Goal: Task Accomplishment & Management: Manage account settings

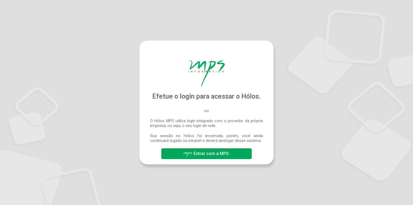
click at [235, 158] on button "Entrar com a MPS" at bounding box center [206, 153] width 90 height 11
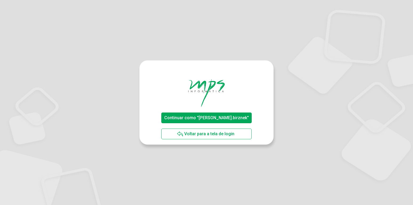
click at [238, 119] on span "Continuar como "[PERSON_NAME].birznek"" at bounding box center [206, 117] width 85 height 5
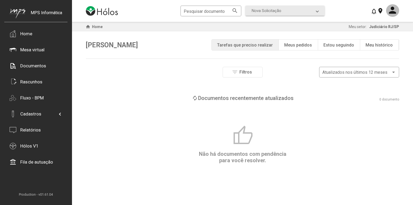
click at [302, 47] on div "note_add Meus pedidos" at bounding box center [298, 44] width 39 height 11
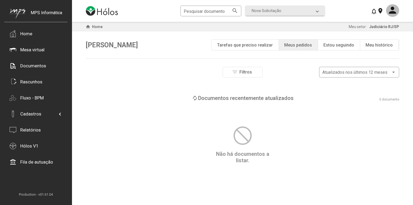
click at [335, 46] on div "Estou seguindo" at bounding box center [339, 44] width 31 height 5
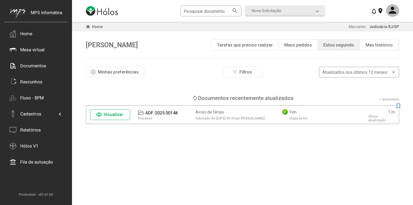
click at [265, 46] on div "Tarefas que preciso realizar" at bounding box center [245, 44] width 56 height 5
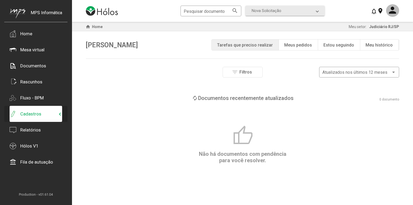
click at [43, 110] on mat-expansion-panel-header "Cadastros" at bounding box center [36, 114] width 53 height 16
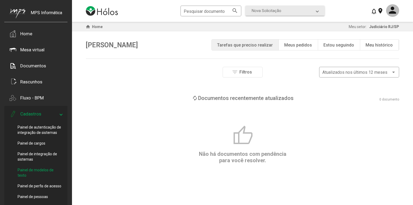
click at [45, 170] on span "Painel de modelos de texto" at bounding box center [40, 172] width 45 height 11
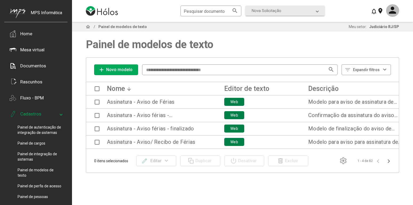
click at [128, 69] on span "Novo modelo" at bounding box center [119, 69] width 26 height 5
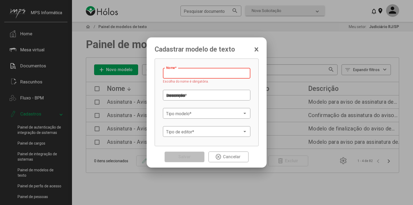
click at [193, 73] on input "Nome *" at bounding box center [206, 73] width 81 height 5
paste input "**********"
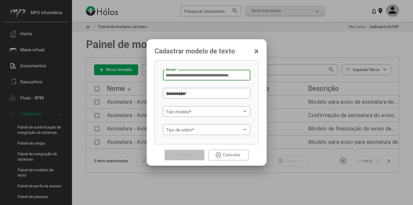
type input "**********"
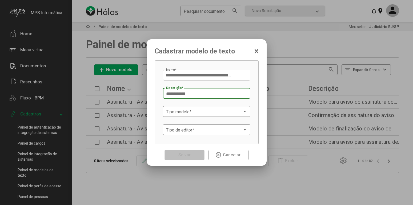
click at [196, 92] on textarea "Descrição *" at bounding box center [205, 94] width 78 height 6
paste textarea "**********"
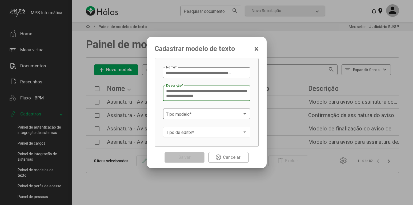
type textarea "**********"
click at [224, 119] on div "Tipo modelo *" at bounding box center [206, 113] width 81 height 12
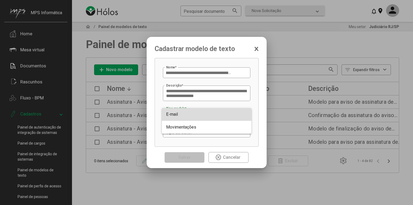
click at [209, 115] on span "E-mail" at bounding box center [206, 114] width 81 height 13
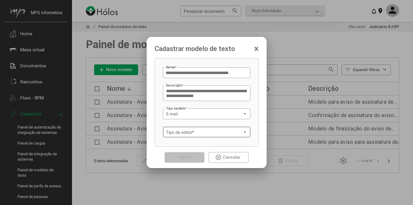
click at [219, 130] on div "Tipo de editor *" at bounding box center [206, 131] width 81 height 12
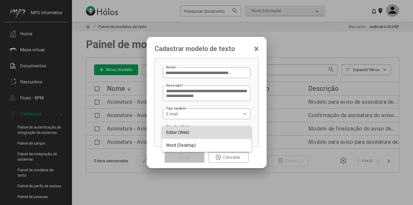
click at [209, 132] on span "Editor (Web)" at bounding box center [206, 132] width 81 height 13
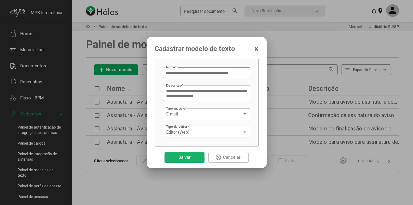
drag, startPoint x: 189, startPoint y: 158, endPoint x: 226, endPoint y: 157, distance: 37.9
click at [188, 158] on span "Salvar" at bounding box center [184, 156] width 12 height 5
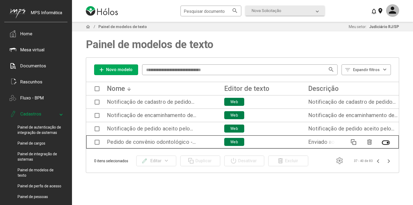
click at [97, 141] on span at bounding box center [97, 141] width 5 height 5
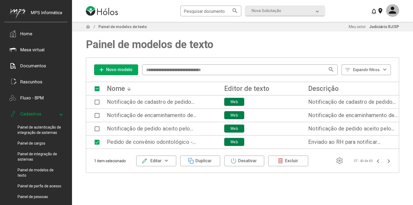
click at [167, 158] on mat-icon "expand_more" at bounding box center [167, 160] width 10 height 6
click at [164, 185] on button "Alterar conteúdo" at bounding box center [154, 187] width 37 height 13
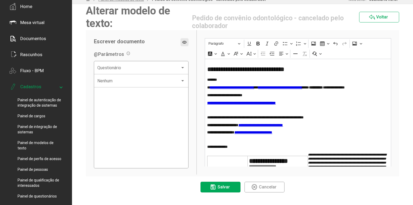
scroll to position [54, 0]
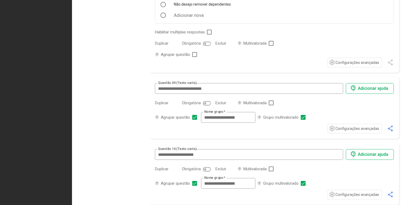
scroll to position [815, 0]
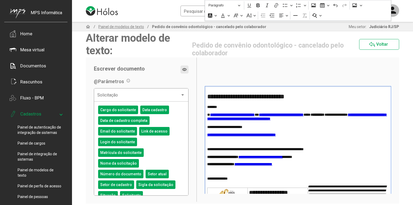
scroll to position [82, 0]
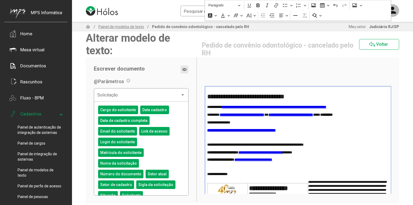
scroll to position [54, 0]
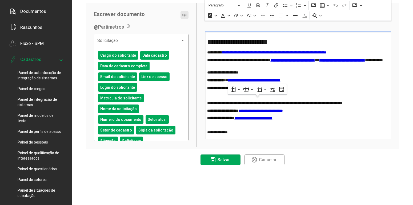
scroll to position [82, 0]
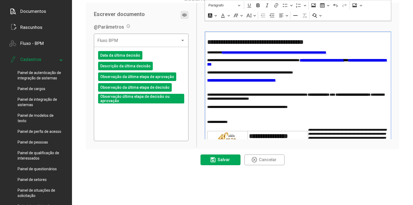
scroll to position [109, 0]
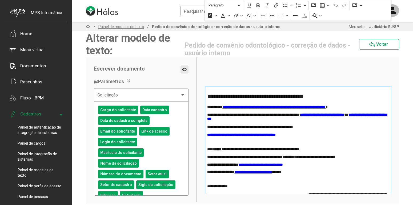
scroll to position [54, 0]
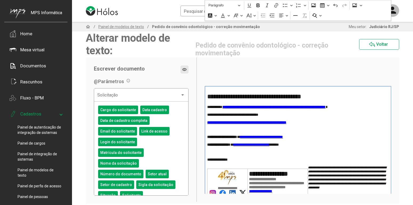
scroll to position [82, 0]
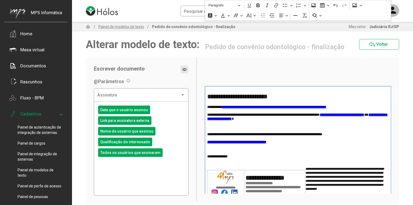
scroll to position [54, 0]
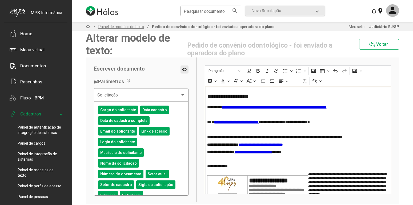
scroll to position [54, 0]
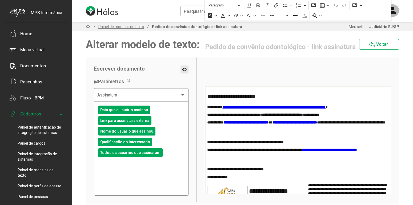
scroll to position [82, 0]
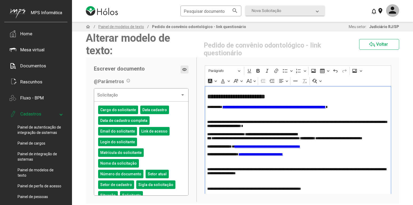
scroll to position [54, 0]
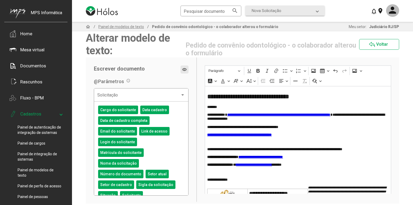
scroll to position [82, 0]
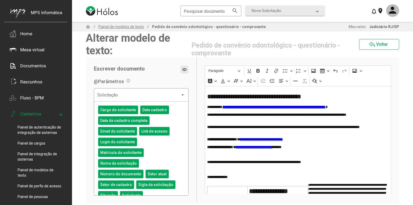
scroll to position [27, 0]
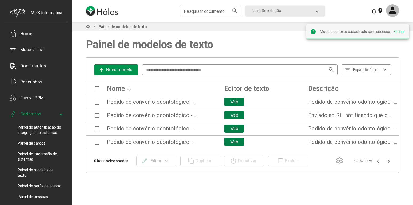
scroll to position [27, 0]
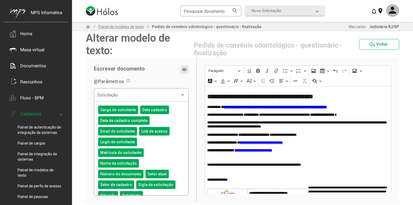
scroll to position [54, 0]
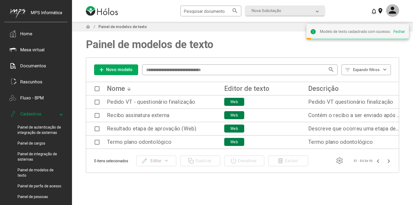
scroll to position [54, 0]
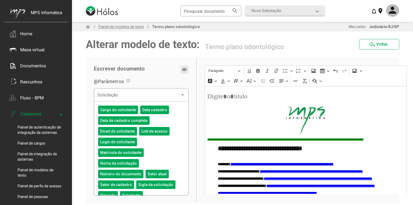
scroll to position [54, 0]
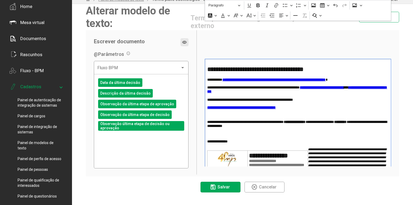
scroll to position [54, 0]
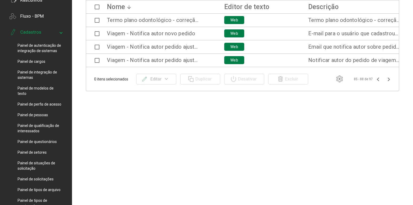
scroll to position [109, 0]
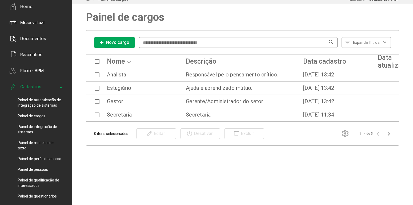
scroll to position [54, 0]
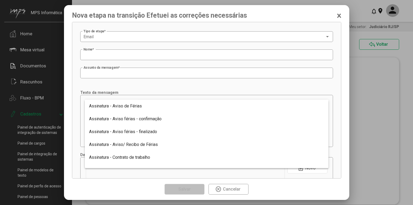
scroll to position [523, 0]
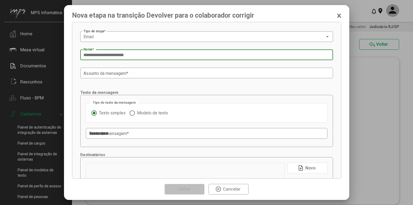
type input "**********"
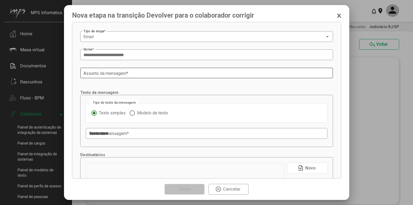
click at [160, 71] on div "Assunto da mensagem *" at bounding box center [206, 72] width 246 height 12
paste input "**********"
type input "**********"
click at [153, 117] on mat-radio-group "Texto simples Modelo de texto" at bounding box center [206, 113] width 230 height 8
click at [154, 116] on mat-radio-group "Texto simples Modelo de texto" at bounding box center [206, 113] width 230 height 8
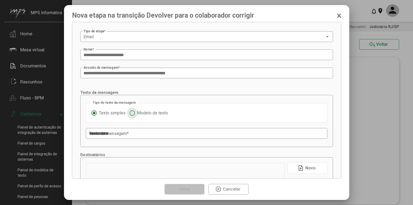
click at [157, 113] on span "Modelo de texto" at bounding box center [151, 112] width 33 height 5
click at [236, 133] on span at bounding box center [204, 133] width 230 height 5
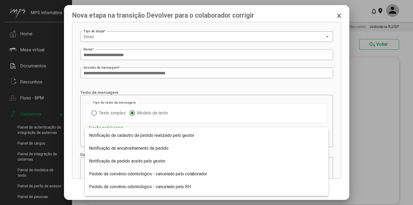
scroll to position [486, 0]
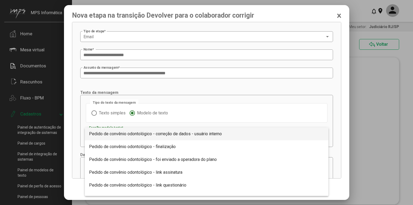
click at [221, 136] on span "Pedido de convênio odontológico - correção de dados - usuário interno" at bounding box center [155, 133] width 133 height 5
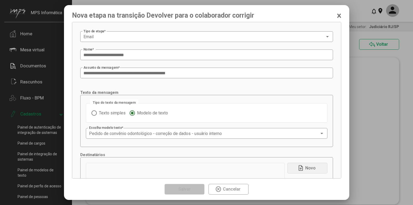
click at [312, 166] on span "Novo" at bounding box center [310, 167] width 10 height 5
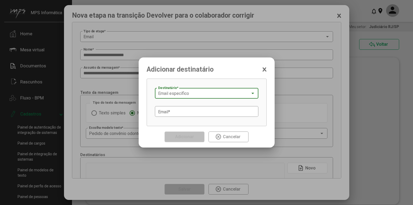
click at [243, 96] on div "Email específico" at bounding box center [204, 93] width 92 height 5
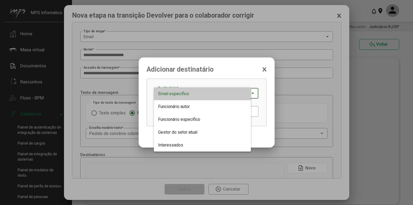
click at [243, 96] on span "Email específico" at bounding box center [202, 93] width 89 height 13
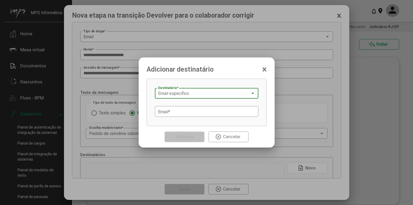
click at [224, 92] on div "Email específico" at bounding box center [204, 93] width 92 height 5
click at [219, 96] on div "Email específico Destinatário *" at bounding box center [206, 93] width 97 height 12
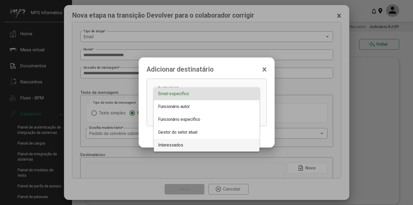
click at [185, 142] on span "Interessados" at bounding box center [206, 144] width 97 height 13
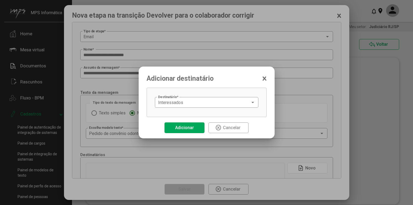
click at [197, 125] on button "Adicionar" at bounding box center [185, 127] width 40 height 11
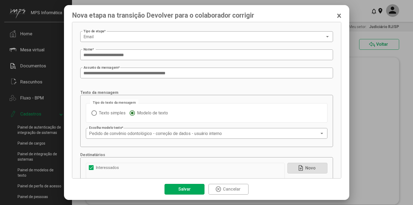
scroll to position [58, 0]
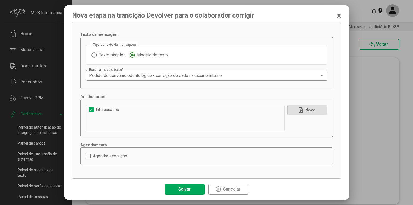
click at [188, 187] on span "Salvar" at bounding box center [184, 188] width 12 height 5
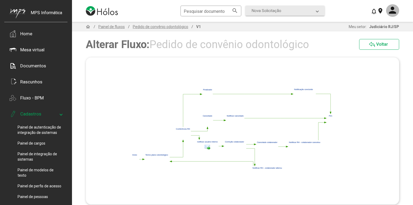
drag, startPoint x: 254, startPoint y: 134, endPoint x: 263, endPoint y: 154, distance: 22.4
click at [263, 154] on icon "%0 15441cdc-71a9-45fa-a72c-51f1edbc0295 Início ca2dc1ea-fe7b-477e-bb80-aecd4908…" at bounding box center [242, 130] width 313 height 147
click at [263, 154] on polygon at bounding box center [232, 133] width 205 height 92
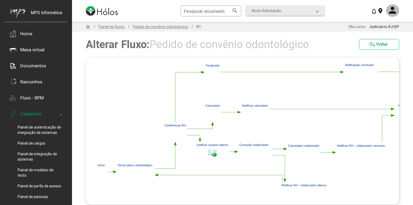
click at [199, 139] on polygon at bounding box center [200, 139] width 2 height 3
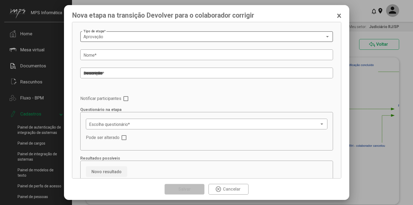
click at [165, 34] on div "Aprovação Tipo de etapa *" at bounding box center [206, 36] width 246 height 12
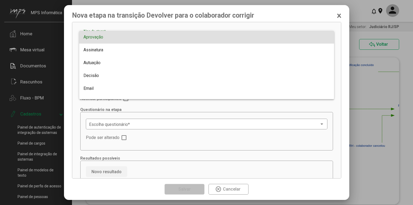
scroll to position [91, 0]
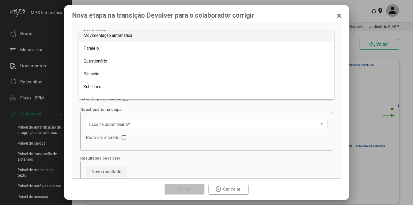
click at [151, 36] on span "Movimentação automática" at bounding box center [206, 35] width 246 height 13
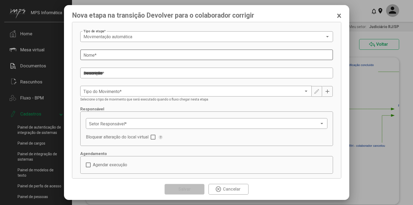
click at [167, 55] on input "Nome *" at bounding box center [206, 55] width 246 height 5
paste input "**********"
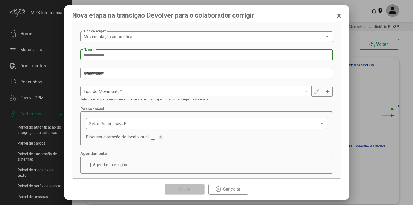
type input "**********"
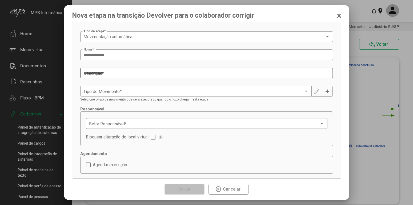
click at [171, 74] on textarea "Descrição *" at bounding box center [206, 73] width 246 height 6
paste textarea "**********"
type textarea "**********"
click at [217, 89] on span at bounding box center [193, 91] width 220 height 5
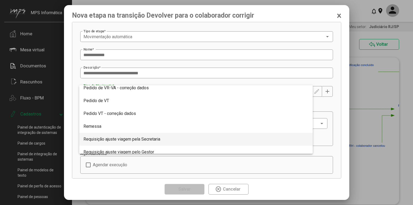
scroll to position [178, 0]
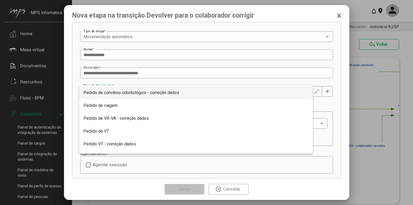
click at [179, 95] on span "Pedido de convênio odontológico - correção dados" at bounding box center [195, 92] width 225 height 13
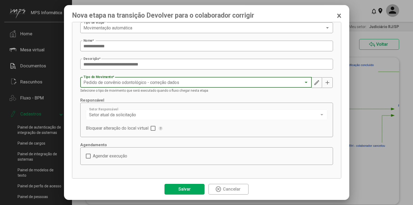
scroll to position [0, 0]
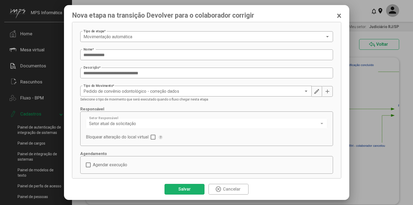
click at [190, 187] on span "Salvar" at bounding box center [184, 188] width 12 height 5
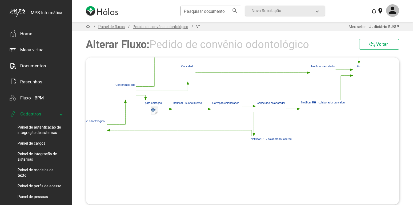
drag, startPoint x: 262, startPoint y: 123, endPoint x: 233, endPoint y: 101, distance: 35.6
click at [233, 101] on icon "%0 15441cdc-71a9-45fa-a72c-51f1edbc0295 Início ca2dc1ea-fe7b-477e-bb80-aecd4908…" at bounding box center [242, 130] width 313 height 147
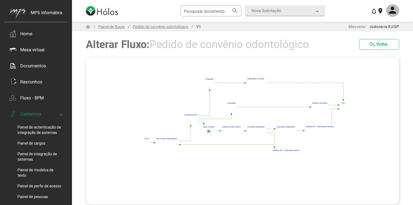
drag, startPoint x: 244, startPoint y: 97, endPoint x: 260, endPoint y: 117, distance: 25.4
click at [260, 117] on polygon at bounding box center [245, 118] width 205 height 84
click at [203, 123] on polygon at bounding box center [203, 124] width 1 height 2
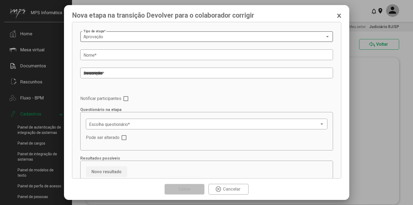
click at [258, 36] on div "Aprovação" at bounding box center [204, 36] width 242 height 5
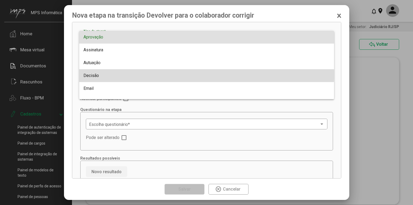
click at [129, 74] on span "Decisão" at bounding box center [206, 75] width 246 height 13
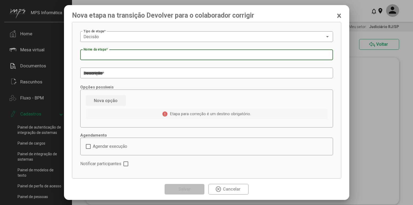
click at [151, 57] on input "Nome da etapa *" at bounding box center [206, 55] width 246 height 5
paste input "**********"
type input "**********"
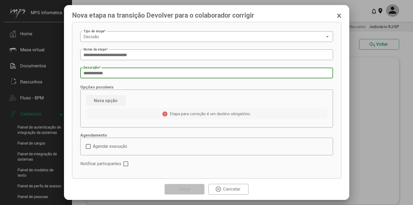
click at [137, 72] on textarea "Descrição *" at bounding box center [206, 73] width 246 height 6
paste textarea "**********"
type textarea "**********"
click at [111, 99] on span "Nova opção" at bounding box center [106, 100] width 24 height 5
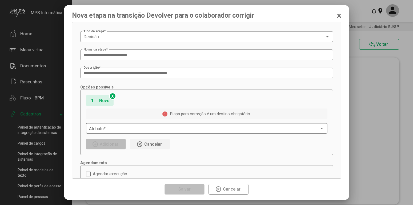
click at [147, 128] on span at bounding box center [204, 128] width 230 height 5
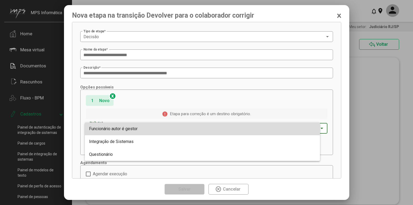
click at [147, 128] on span "Funcionário autor é gestor" at bounding box center [202, 128] width 227 height 13
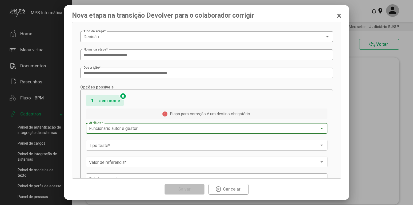
click at [147, 129] on div "Funcionário autor é gestor" at bounding box center [204, 128] width 230 height 5
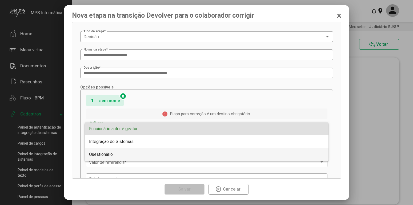
click at [130, 154] on span "Questionário" at bounding box center [206, 154] width 235 height 13
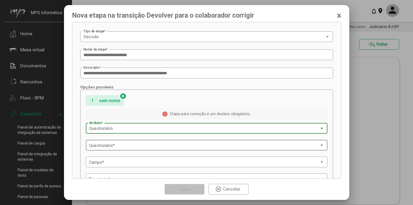
scroll to position [54, 0]
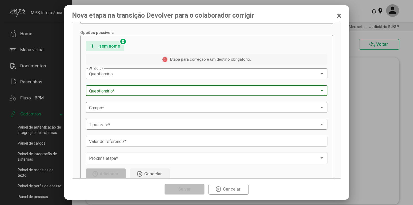
click at [179, 90] on span at bounding box center [204, 90] width 230 height 5
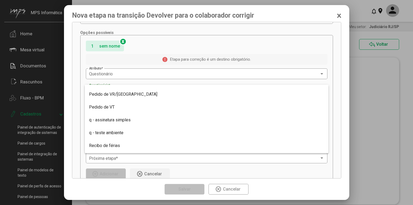
scroll to position [0, 0]
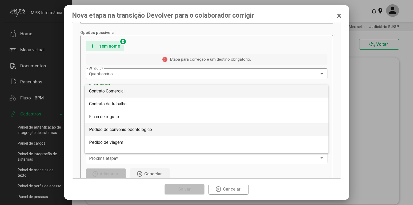
click at [159, 128] on span "Pedido de convênio odontológico" at bounding box center [206, 129] width 235 height 13
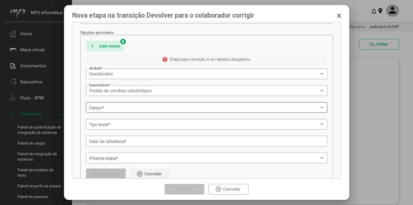
click at [148, 108] on span at bounding box center [204, 107] width 230 height 5
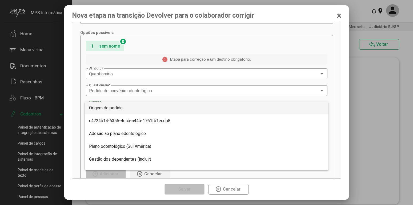
click at [147, 109] on span "Origem do pedido" at bounding box center [206, 107] width 235 height 13
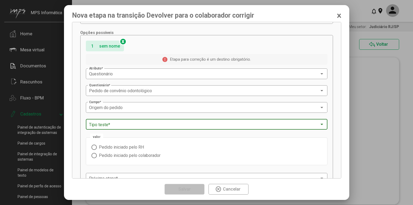
click at [154, 123] on span at bounding box center [204, 124] width 230 height 5
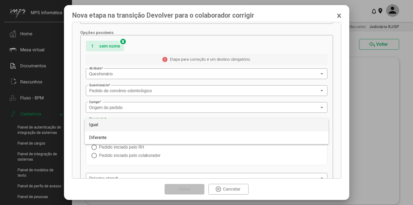
click at [152, 124] on span "Igual" at bounding box center [206, 124] width 235 height 13
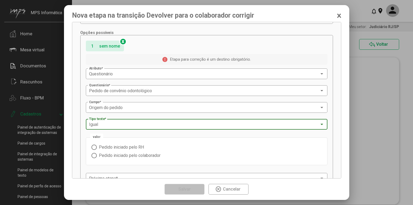
click at [129, 145] on span "Pedido iniciado pelo RH" at bounding box center [120, 146] width 47 height 5
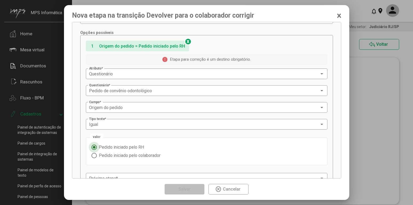
click at [129, 145] on span "Pedido iniciado pelo RH" at bounding box center [120, 146] width 47 height 5
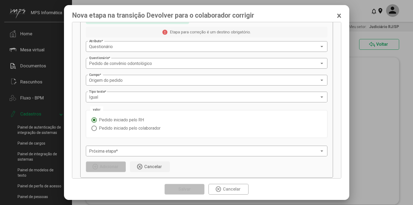
scroll to position [109, 0]
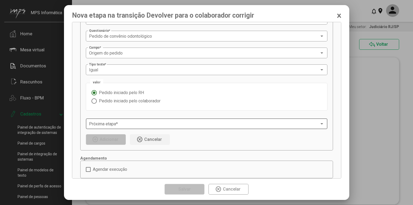
click at [181, 125] on span at bounding box center [204, 123] width 230 height 5
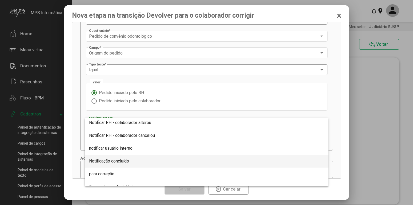
scroll to position [98, 0]
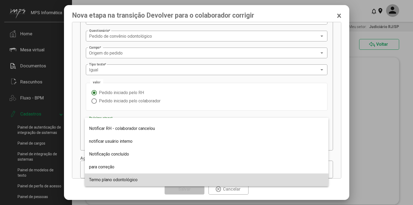
click at [134, 177] on span "Termo plano odontológico" at bounding box center [206, 179] width 235 height 13
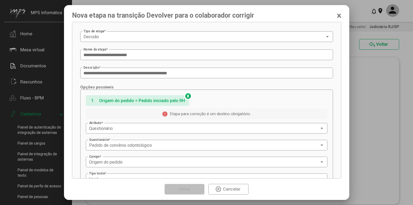
scroll to position [82, 0]
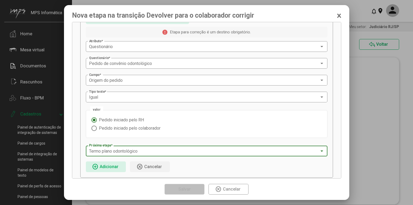
click at [115, 164] on span "Adicionar" at bounding box center [109, 166] width 19 height 5
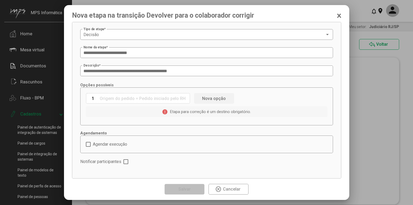
scroll to position [2, 0]
click at [216, 99] on span "Nova opção" at bounding box center [214, 98] width 24 height 5
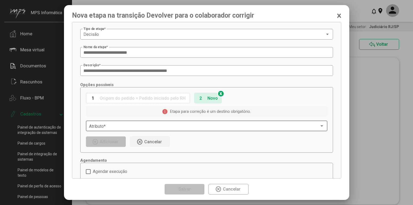
click at [132, 126] on span at bounding box center [204, 125] width 230 height 5
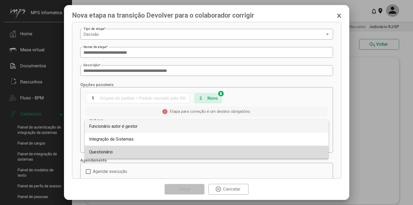
click at [139, 150] on span "Questionário" at bounding box center [206, 151] width 235 height 13
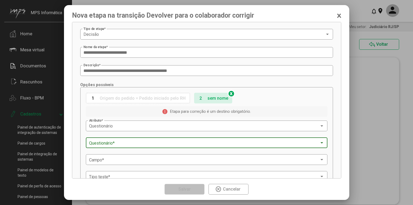
click at [150, 142] on span at bounding box center [204, 142] width 230 height 5
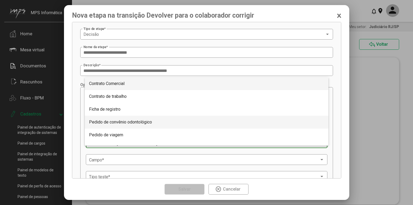
click at [146, 121] on span "Pedido de convênio odontológico" at bounding box center [120, 121] width 63 height 5
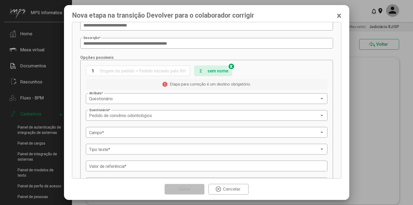
scroll to position [57, 0]
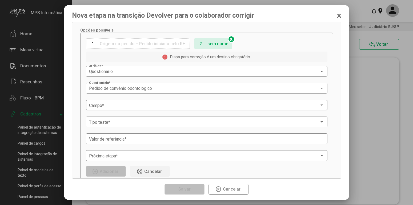
click at [177, 106] on span at bounding box center [204, 105] width 230 height 5
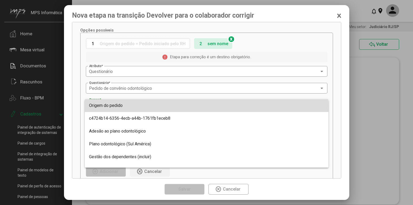
click at [175, 108] on span "Origem do pedido" at bounding box center [206, 105] width 235 height 13
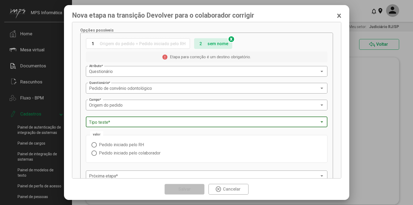
click at [183, 121] on span at bounding box center [204, 121] width 230 height 5
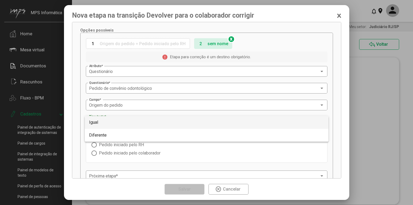
click at [181, 122] on span "Igual" at bounding box center [206, 122] width 235 height 13
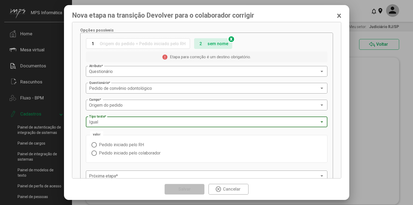
click at [154, 153] on span "Pedido iniciado pelo colaborador" at bounding box center [129, 152] width 64 height 5
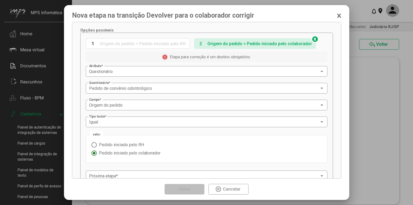
scroll to position [84, 0]
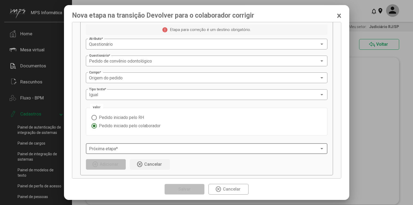
click at [160, 149] on span at bounding box center [204, 148] width 230 height 5
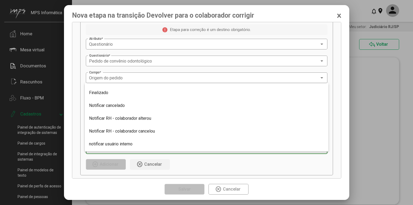
scroll to position [91, 0]
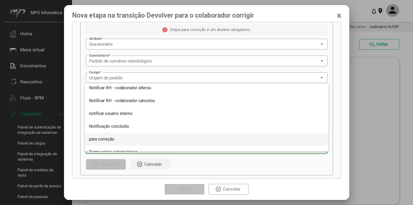
click at [126, 137] on span "para correção" at bounding box center [206, 139] width 235 height 13
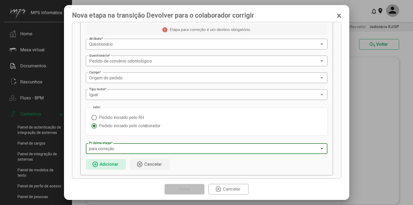
click at [114, 163] on span "Adicionar" at bounding box center [109, 163] width 19 height 5
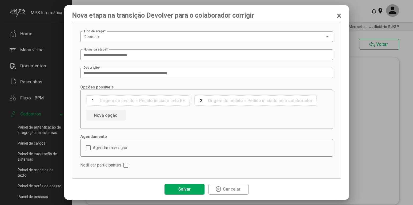
scroll to position [4, 0]
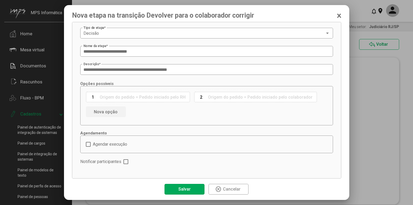
click at [192, 189] on button "Salvar" at bounding box center [185, 188] width 40 height 11
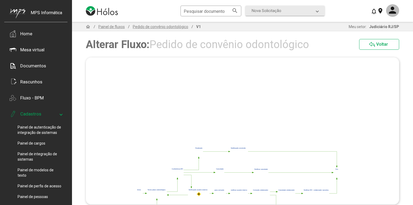
click at [292, 122] on icon "%0 15441cdc-71a9-45fa-a72c-51f1edbc0295 Início ca2dc1ea-fe7b-477e-bb80-aecd4908…" at bounding box center [242, 130] width 313 height 147
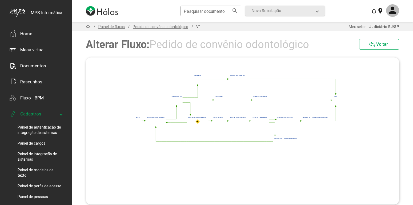
drag, startPoint x: 290, startPoint y: 109, endPoint x: 289, endPoint y: 102, distance: 6.7
click at [289, 102] on icon "%0 15441cdc-71a9-45fa-a72c-51f1edbc0295 Início ca2dc1ea-fe7b-477e-bb80-aecd4908…" at bounding box center [242, 130] width 313 height 147
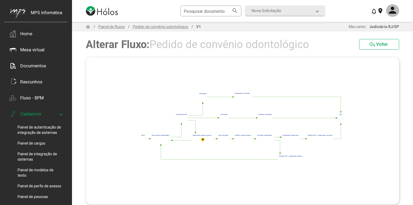
drag, startPoint x: 289, startPoint y: 102, endPoint x: 295, endPoint y: 127, distance: 25.2
click at [295, 127] on polygon at bounding box center [242, 127] width 205 height 73
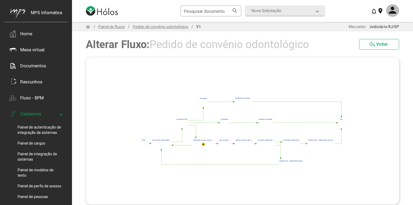
click at [173, 145] on polygon at bounding box center [172, 144] width 2 height 1
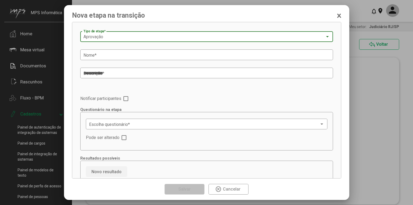
click at [150, 35] on div "Aprovação Tipo de etapa *" at bounding box center [206, 36] width 246 height 12
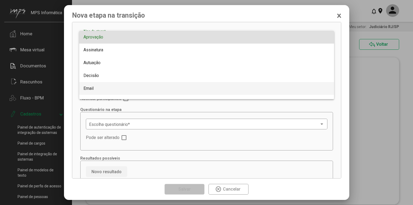
click at [109, 86] on span "Email" at bounding box center [206, 88] width 246 height 13
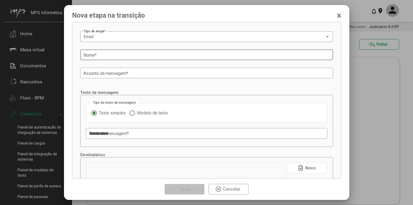
click at [177, 53] on input "Nome *" at bounding box center [206, 55] width 246 height 5
paste input "**********"
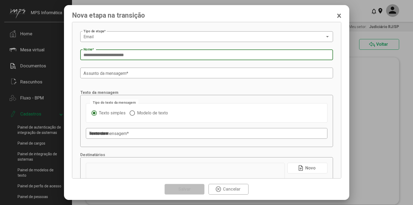
type input "**********"
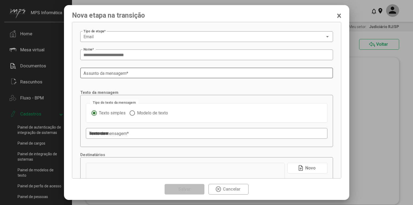
click at [182, 71] on input "Assunto da mensagem *" at bounding box center [206, 73] width 246 height 5
paste input "**********"
type input "**********"
click at [146, 110] on mat-radio-group "Texto simples Modelo de texto" at bounding box center [206, 113] width 230 height 8
click at [147, 114] on span "Modelo de texto" at bounding box center [151, 112] width 33 height 5
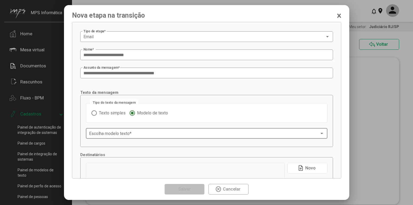
click at [174, 132] on span at bounding box center [204, 133] width 230 height 5
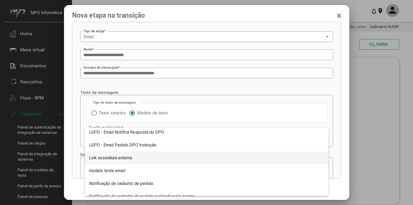
scroll to position [426, 0]
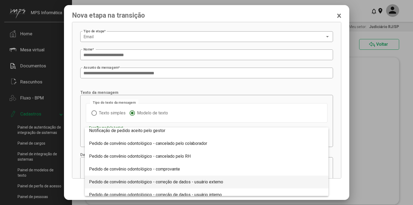
click at [224, 182] on span "Pedido de convênio odontológico - correção de dados - usuário externo" at bounding box center [206, 181] width 235 height 13
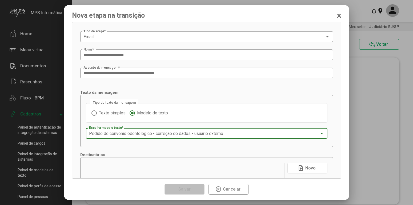
scroll to position [54, 0]
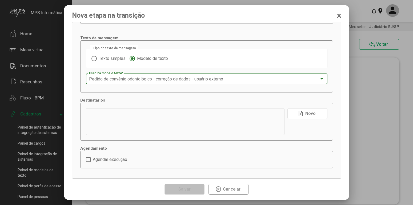
click at [309, 116] on span "Novo" at bounding box center [310, 113] width 10 height 5
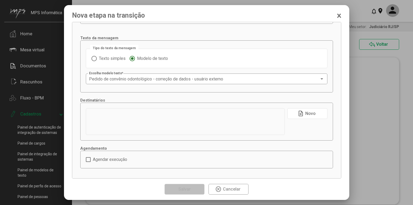
click at [299, 112] on mat-icon "note_add" at bounding box center [301, 113] width 6 height 6
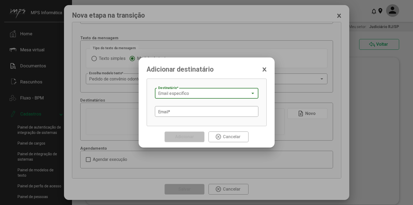
click at [191, 93] on div "Email específico" at bounding box center [204, 93] width 92 height 5
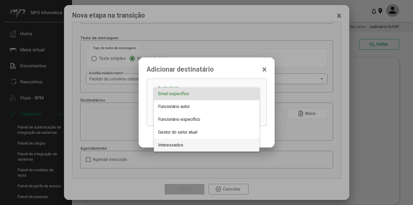
click at [184, 141] on span "Interessados" at bounding box center [206, 144] width 97 height 13
click at [184, 141] on div at bounding box center [206, 102] width 413 height 205
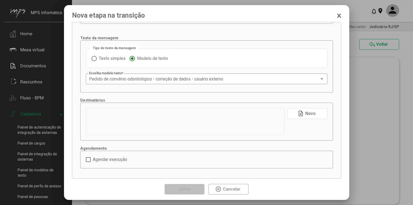
click at [316, 111] on span "note_add Novo" at bounding box center [307, 113] width 19 height 9
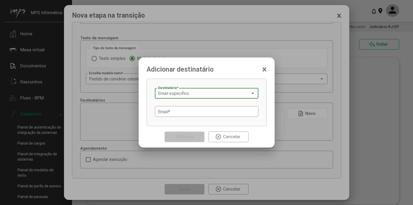
click at [226, 95] on div "Email específico" at bounding box center [204, 93] width 92 height 5
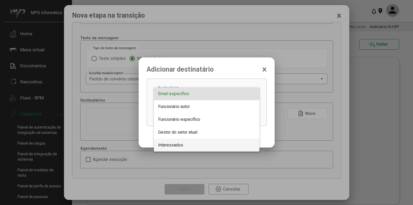
click at [174, 145] on span "Interessados" at bounding box center [170, 144] width 25 height 5
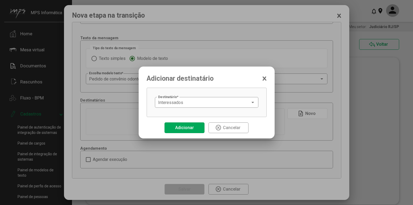
click at [181, 128] on span "Adicionar" at bounding box center [184, 127] width 19 height 5
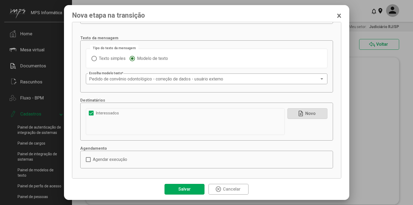
click at [230, 103] on div "**********" at bounding box center [206, 121] width 253 height 38
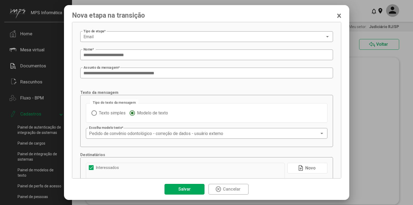
scroll to position [58, 0]
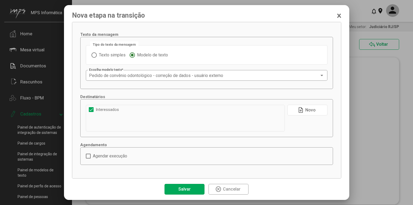
click at [194, 185] on button "Salvar" at bounding box center [185, 188] width 40 height 11
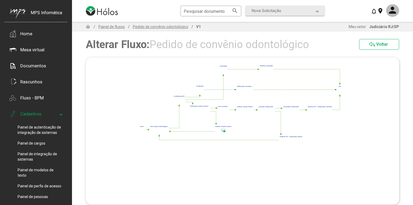
drag, startPoint x: 273, startPoint y: 149, endPoint x: 284, endPoint y: 144, distance: 11.7
click at [284, 144] on polygon at bounding box center [241, 104] width 205 height 81
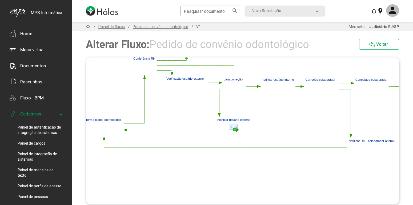
drag, startPoint x: 188, startPoint y: 115, endPoint x: 193, endPoint y: 116, distance: 5.4
click at [188, 115] on polygon at bounding box center [270, 75] width 416 height 165
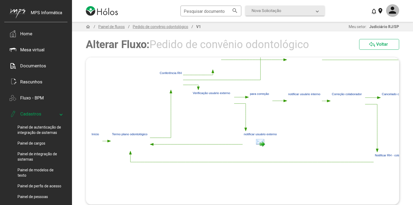
drag, startPoint x: 193, startPoint y: 116, endPoint x: 218, endPoint y: 130, distance: 29.0
click at [216, 130] on polygon at bounding box center [297, 89] width 416 height 165
click at [153, 143] on polygon at bounding box center [151, 144] width 3 height 2
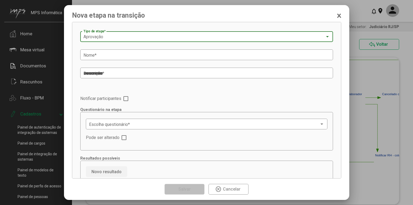
click at [201, 35] on div "Aprovação" at bounding box center [204, 36] width 242 height 5
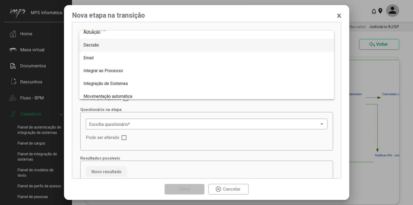
scroll to position [91, 0]
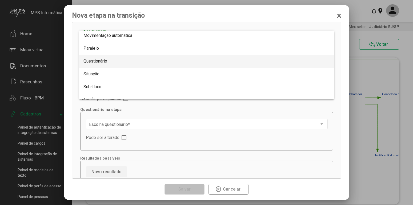
click at [152, 66] on span "Questionário" at bounding box center [206, 61] width 246 height 13
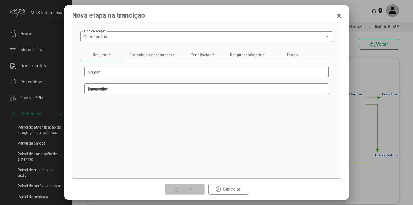
click at [204, 73] on input "Nome *" at bounding box center [206, 72] width 238 height 5
paste input "**********"
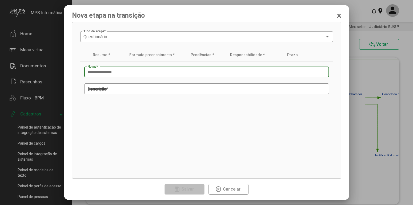
type input "**********"
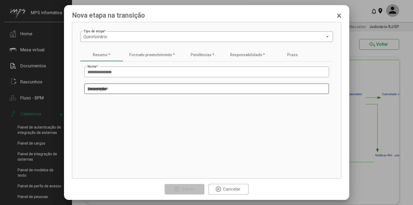
click at [220, 87] on textarea "Descrição *" at bounding box center [206, 89] width 238 height 6
paste textarea "**********"
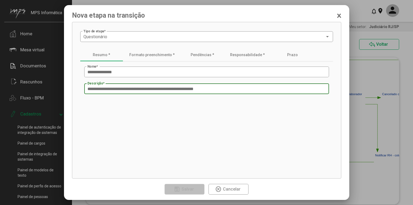
type textarea "**********"
click at [160, 53] on div "Formato preenchimento *" at bounding box center [151, 55] width 45 height 4
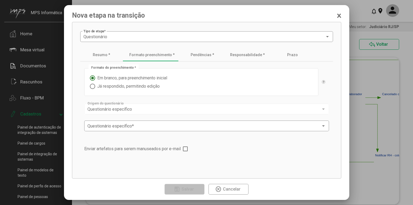
click at [130, 86] on span "Já respondido, permitindo edição" at bounding box center [127, 85] width 65 height 5
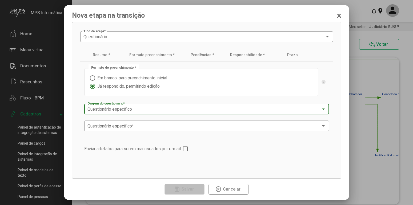
click at [196, 109] on div "Questionário específico" at bounding box center [204, 109] width 234 height 5
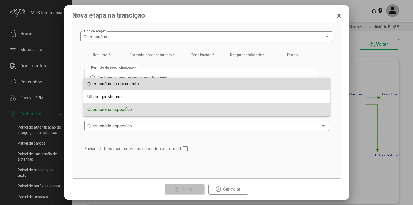
click at [170, 86] on span "Questionário do documento" at bounding box center [206, 83] width 238 height 13
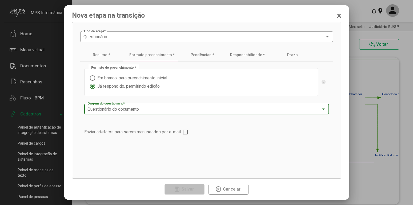
click at [188, 132] on span at bounding box center [185, 131] width 5 height 5
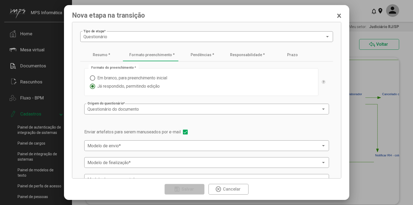
scroll to position [30, 0]
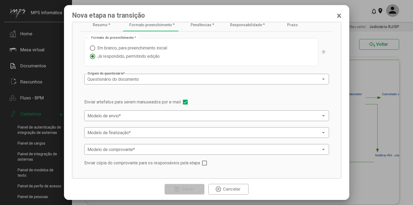
click at [205, 162] on span at bounding box center [204, 162] width 5 height 5
click at [277, 114] on span at bounding box center [204, 115] width 234 height 5
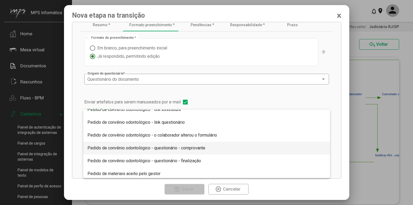
scroll to position [578, 0]
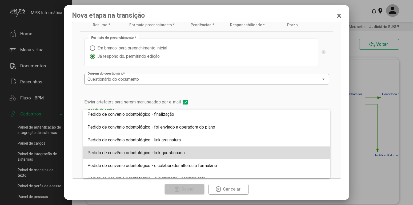
click at [187, 151] on span "Pedido de convênio odontológico - link questionário" at bounding box center [206, 152] width 238 height 13
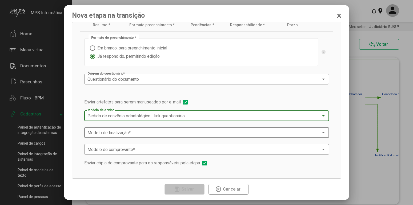
click at [217, 132] on span at bounding box center [204, 132] width 234 height 5
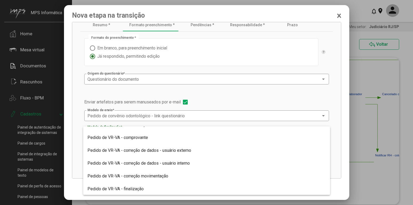
scroll to position [608, 0]
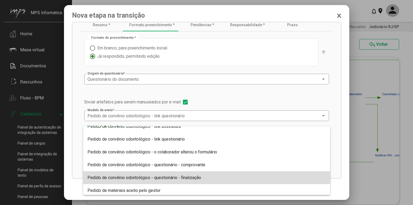
click at [202, 177] on span "Pedido de convênio odontológico - questionário - finalização" at bounding box center [206, 177] width 238 height 13
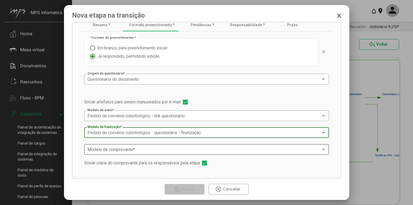
click at [224, 149] on span at bounding box center [204, 149] width 234 height 5
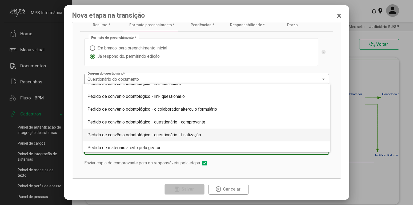
click at [215, 136] on span "Pedido de convênio odontológico - questionário - finalização" at bounding box center [206, 134] width 238 height 13
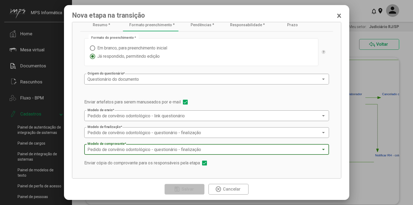
click at [265, 149] on div "Pedido de convênio odontológico - questionário - finalização" at bounding box center [204, 149] width 234 height 5
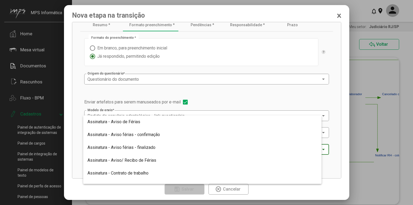
scroll to position [625, 0]
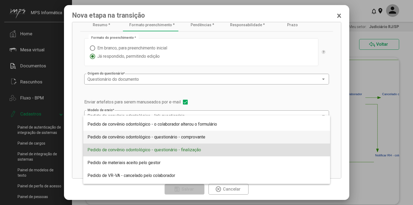
click at [221, 137] on span "Pedido de convênio odontológico - questionário - comprovante" at bounding box center [206, 136] width 238 height 13
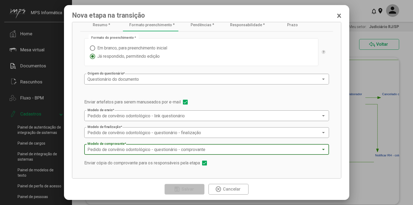
scroll to position [0, 0]
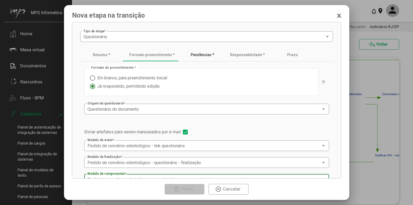
click at [205, 57] on div "Pendências *" at bounding box center [202, 55] width 23 height 4
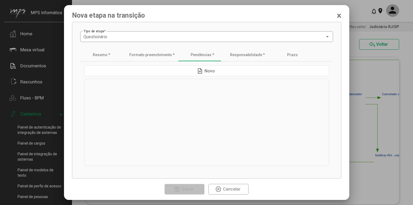
click at [211, 69] on span "Novo" at bounding box center [210, 70] width 10 height 5
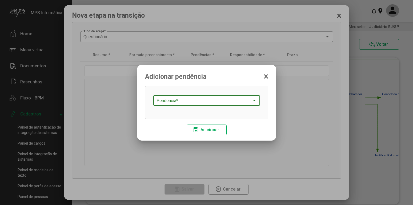
click at [197, 100] on span at bounding box center [204, 100] width 95 height 5
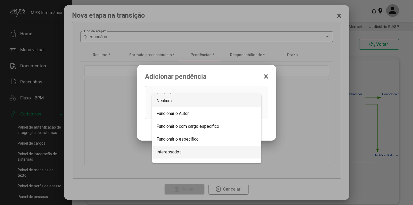
click at [185, 150] on span "Interessados" at bounding box center [207, 151] width 100 height 13
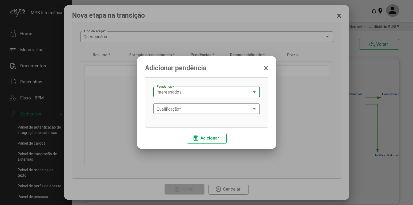
click at [233, 110] on span at bounding box center [204, 108] width 95 height 5
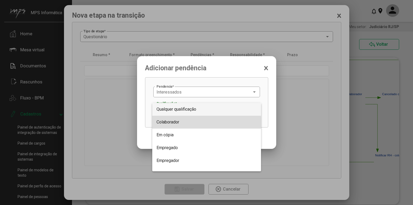
click at [196, 125] on span "Colaborador" at bounding box center [207, 121] width 100 height 13
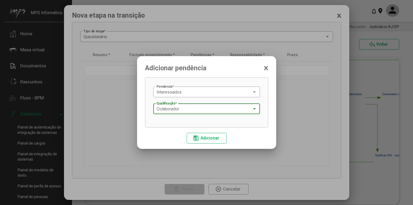
click at [218, 139] on span "Adicionar" at bounding box center [210, 137] width 19 height 5
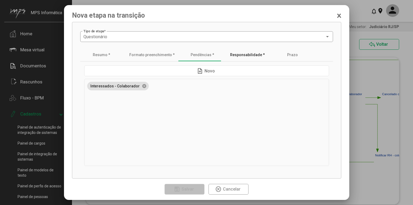
click at [246, 56] on div "Responsabilidade *" at bounding box center [247, 55] width 35 height 4
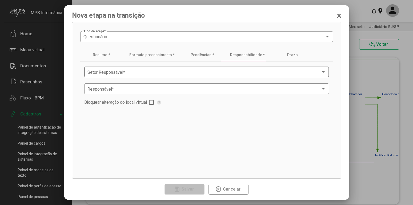
click at [214, 74] on span at bounding box center [204, 72] width 234 height 5
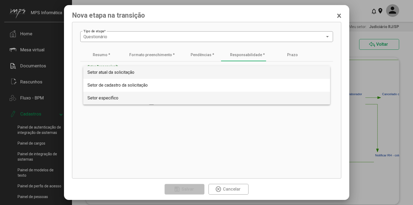
click at [141, 95] on span "Setor específico" at bounding box center [206, 97] width 238 height 13
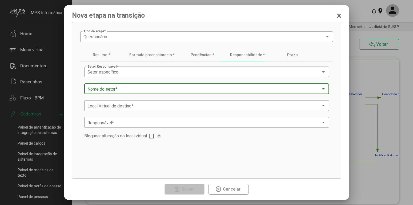
click at [165, 87] on span at bounding box center [204, 88] width 234 height 5
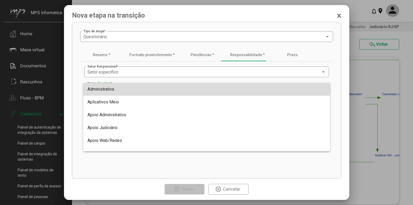
click at [145, 91] on span "Administrativa" at bounding box center [206, 89] width 238 height 13
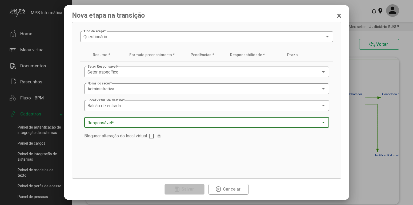
click at [169, 121] on span at bounding box center [204, 122] width 234 height 5
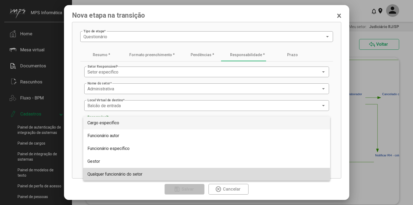
click at [135, 175] on span "Qualquer funcionário do setor" at bounding box center [114, 173] width 55 height 5
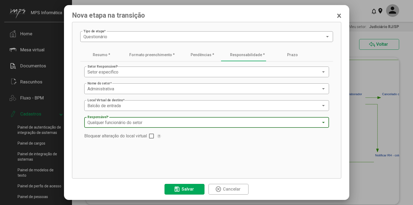
click at [189, 152] on app-etapa-aba-responsabilidade "Setor específico Setor Responsável * Administrativa Nome do setor * Balcão de e…" at bounding box center [206, 115] width 253 height 109
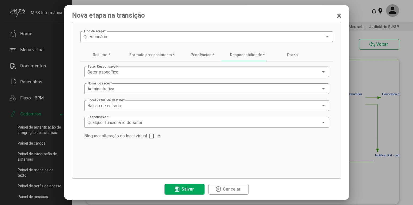
click at [194, 191] on span "Salvar" at bounding box center [188, 188] width 12 height 5
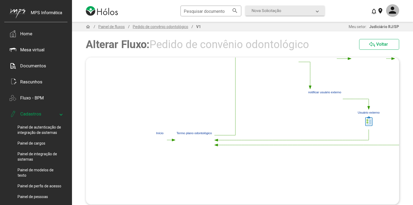
drag, startPoint x: 302, startPoint y: 117, endPoint x: 379, endPoint y: 162, distance: 88.5
click at [378, 159] on icon "%0 15441cdc-71a9-45fa-a72c-51f1edbc0295 Início ca2dc1ea-fe7b-477e-bb80-aecd4908…" at bounding box center [242, 130] width 313 height 147
click at [379, 162] on icon "%0 15441cdc-71a9-45fa-a72c-51f1edbc0295 Início ca2dc1ea-fe7b-477e-bb80-aecd4908…" at bounding box center [242, 130] width 313 height 147
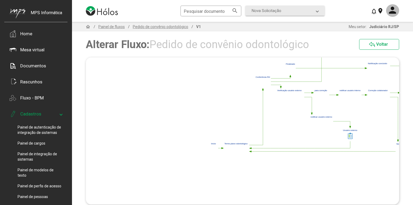
drag, startPoint x: 296, startPoint y: 136, endPoint x: 284, endPoint y: 135, distance: 12.8
click at [295, 135] on polygon at bounding box center [345, 94] width 272 height 121
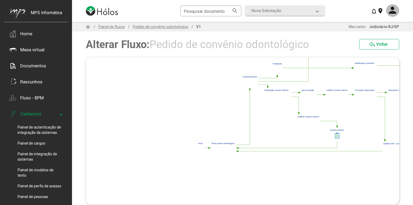
drag, startPoint x: 284, startPoint y: 135, endPoint x: 248, endPoint y: 134, distance: 35.2
click at [248, 134] on polygon at bounding box center [332, 94] width 272 height 121
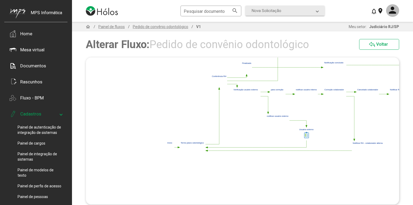
click at [178, 147] on polygon at bounding box center [179, 147] width 2 height 2
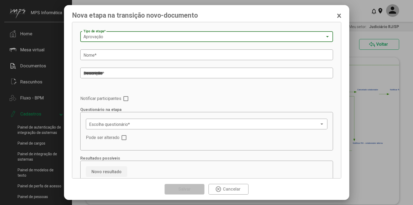
click at [195, 37] on div "Aprovação" at bounding box center [204, 36] width 242 height 5
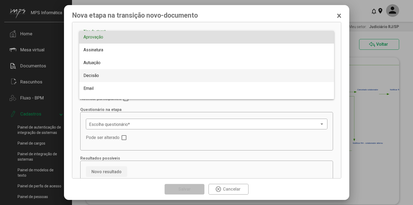
click at [130, 76] on span "Decisão" at bounding box center [206, 75] width 246 height 13
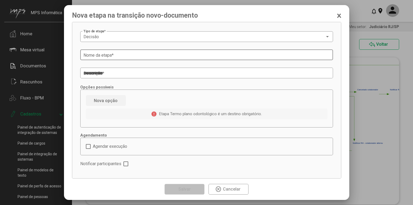
click at [166, 56] on input "Nome da etapa *" at bounding box center [206, 55] width 246 height 5
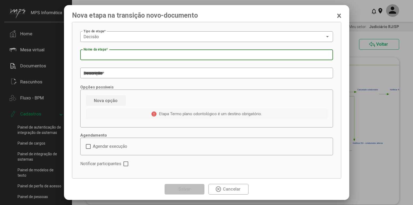
paste input "**********"
type input "**********"
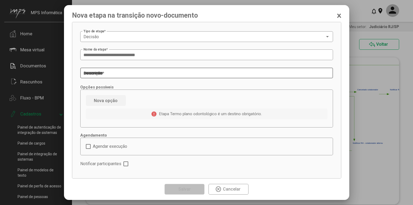
click at [176, 74] on textarea "Descrição *" at bounding box center [206, 73] width 246 height 6
paste textarea "**********"
type textarea "**********"
click at [103, 103] on span "Nova opção" at bounding box center [106, 100] width 24 height 5
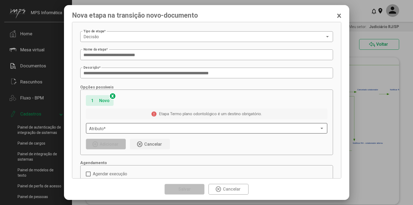
scroll to position [30, 0]
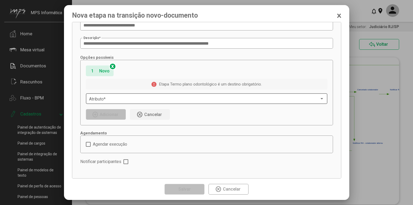
click at [225, 100] on span at bounding box center [204, 98] width 230 height 5
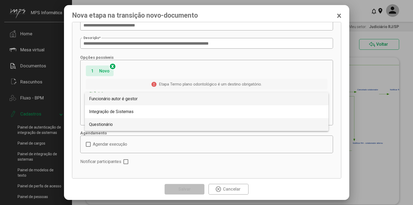
click at [136, 125] on span "Questionário" at bounding box center [206, 124] width 235 height 13
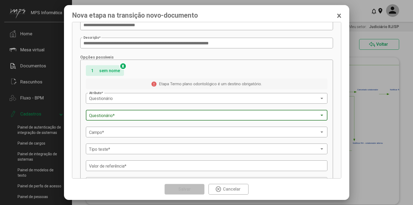
click at [145, 116] on span at bounding box center [204, 115] width 230 height 5
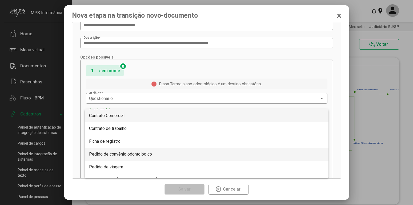
click at [145, 152] on span "Pedido de convênio odontológico" at bounding box center [120, 153] width 63 height 5
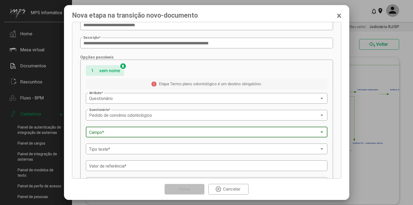
click at [149, 133] on span at bounding box center [204, 132] width 230 height 5
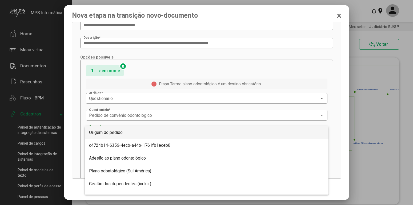
click at [149, 133] on span "Origem do pedido" at bounding box center [206, 132] width 235 height 13
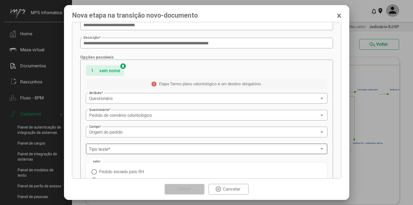
click at [158, 152] on div "Tipo teste *" at bounding box center [206, 148] width 235 height 12
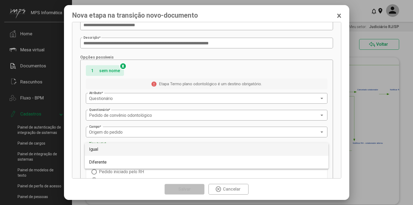
click at [149, 150] on span "Igual" at bounding box center [206, 149] width 235 height 13
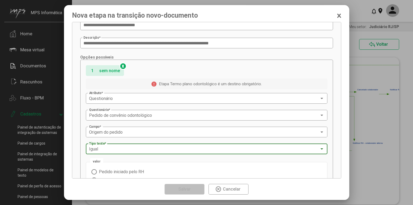
click at [136, 171] on span "Pedido iniciado pelo RH" at bounding box center [120, 171] width 47 height 5
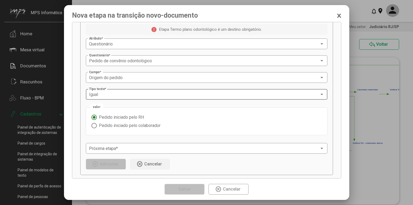
scroll to position [111, 0]
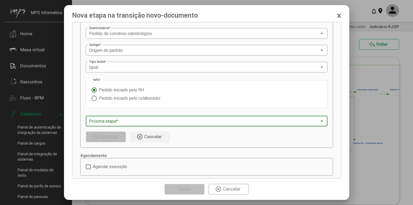
click at [169, 122] on span at bounding box center [204, 121] width 230 height 5
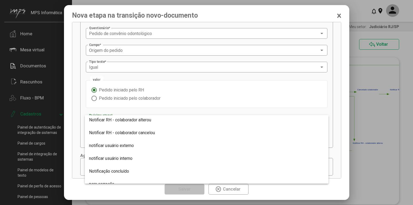
scroll to position [137, 0]
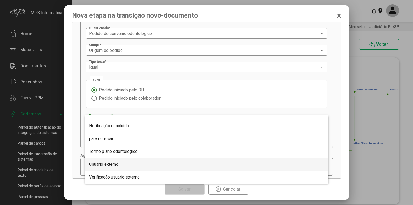
click at [146, 162] on span "Usuário externo" at bounding box center [206, 164] width 235 height 13
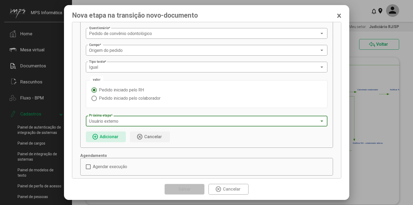
click at [110, 139] on span "add_circle Adicionar" at bounding box center [106, 136] width 28 height 9
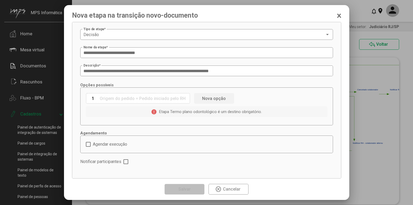
scroll to position [2, 0]
click at [221, 98] on span "Nova opção" at bounding box center [214, 98] width 24 height 5
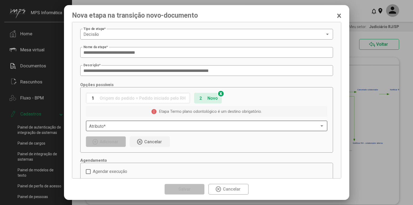
click at [203, 127] on span at bounding box center [204, 125] width 230 height 5
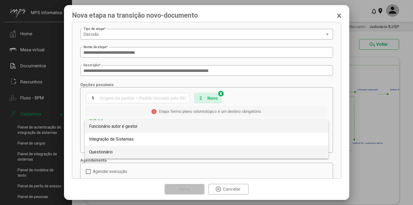
click at [150, 148] on span "Questionário" at bounding box center [206, 151] width 235 height 13
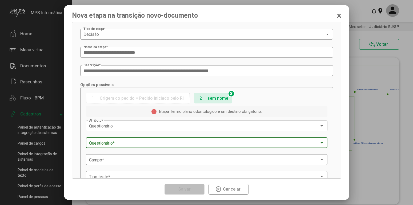
click at [125, 144] on span at bounding box center [204, 142] width 230 height 5
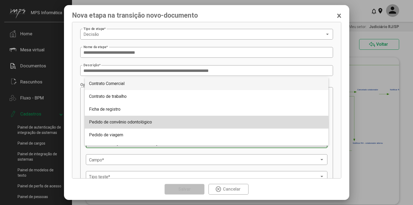
click at [143, 123] on span "Pedido de convênio odontológico" at bounding box center [120, 121] width 63 height 5
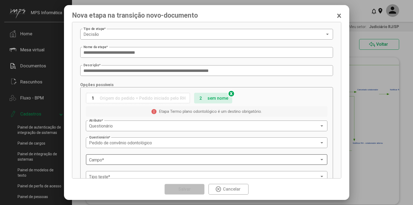
click at [133, 158] on span at bounding box center [204, 159] width 230 height 5
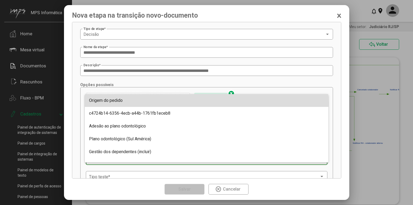
click at [140, 104] on span "Origem do pedido" at bounding box center [206, 100] width 235 height 13
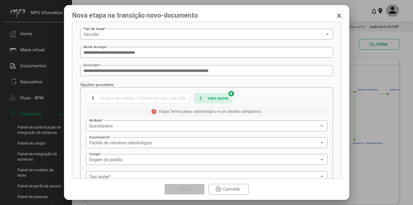
scroll to position [57, 0]
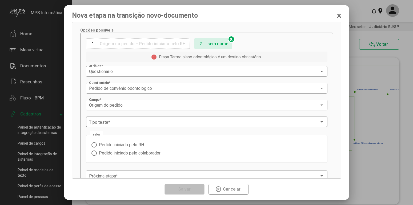
click at [156, 121] on span at bounding box center [204, 121] width 230 height 5
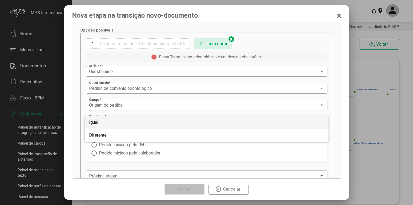
click at [156, 123] on span "Igual" at bounding box center [206, 122] width 235 height 13
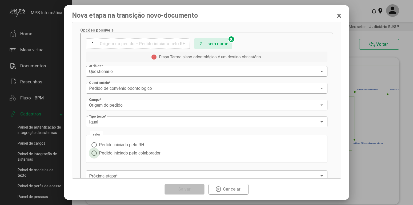
click at [156, 153] on span "Pedido iniciado pelo colaborador" at bounding box center [129, 152] width 64 height 5
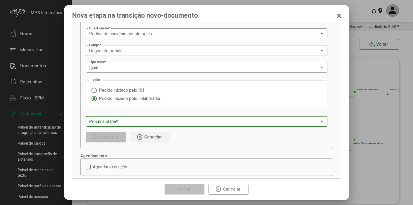
click at [171, 120] on span at bounding box center [204, 121] width 230 height 5
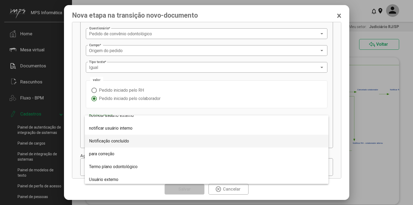
scroll to position [137, 0]
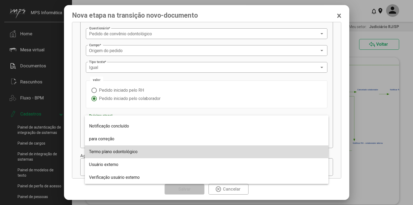
click at [158, 151] on span "Termo plano odontológico" at bounding box center [206, 151] width 235 height 13
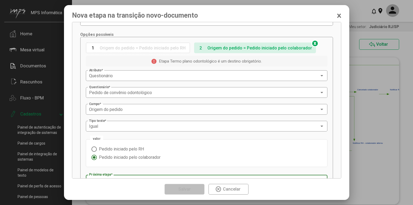
scroll to position [0, 0]
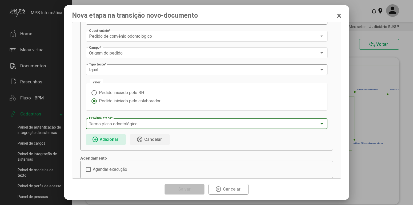
click at [112, 138] on span "Adicionar" at bounding box center [109, 139] width 19 height 5
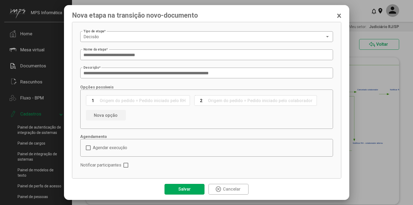
scroll to position [4, 0]
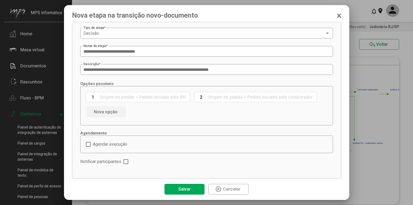
click at [186, 186] on span "Salvar" at bounding box center [184, 188] width 15 height 9
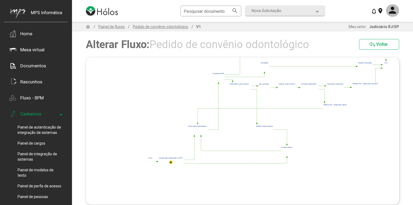
drag, startPoint x: 201, startPoint y: 113, endPoint x: 225, endPoint y: 168, distance: 59.9
click at [224, 167] on polygon at bounding box center [268, 102] width 243 height 127
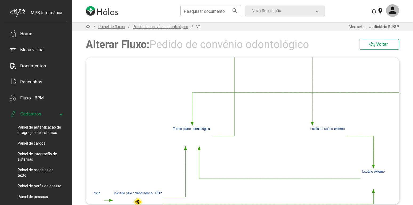
click at [264, 119] on polygon at bounding box center [335, 82] width 493 height 258
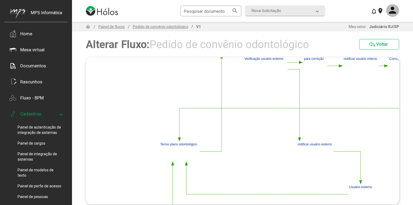
drag, startPoint x: 264, startPoint y: 119, endPoint x: 241, endPoint y: 146, distance: 35.8
click at [241, 146] on polygon at bounding box center [323, 98] width 493 height 258
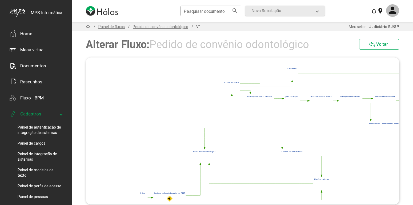
click at [254, 143] on polygon at bounding box center [297, 121] width 318 height 167
click at [251, 148] on polygon at bounding box center [297, 121] width 318 height 167
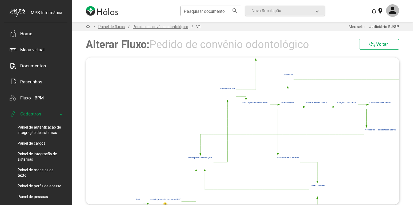
click at [247, 154] on polygon at bounding box center [293, 127] width 318 height 167
click at [228, 102] on polygon at bounding box center [228, 100] width 2 height 2
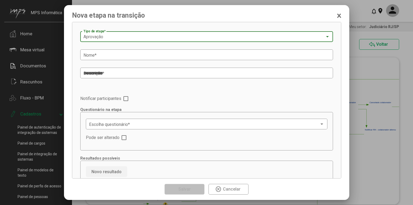
click at [183, 36] on div "Aprovação" at bounding box center [204, 36] width 242 height 5
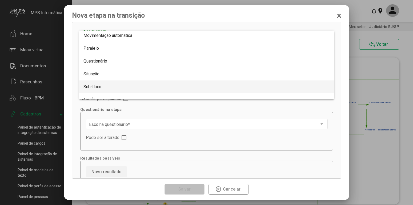
scroll to position [98, 0]
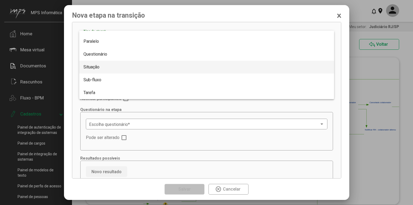
click at [170, 67] on span "Situação" at bounding box center [206, 67] width 246 height 13
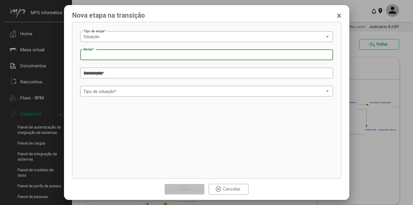
click at [146, 55] on input "Nome *" at bounding box center [206, 55] width 246 height 5
type input "**********"
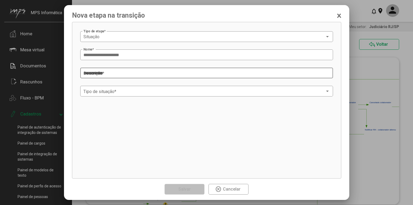
click at [192, 74] on textarea "Descrição *" at bounding box center [206, 73] width 246 height 6
paste textarea "**********"
type textarea "**********"
click at [187, 91] on span at bounding box center [204, 91] width 242 height 5
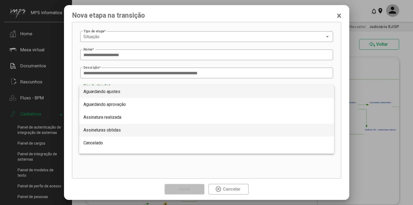
scroll to position [61, 0]
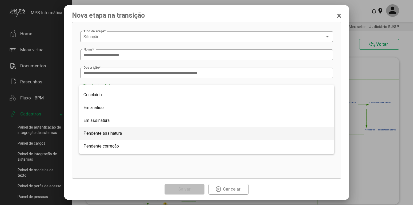
click at [150, 130] on span "Pendente assinatura" at bounding box center [206, 133] width 246 height 13
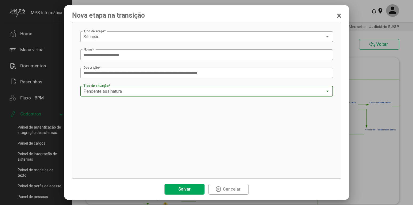
click at [185, 184] on span "Salvar" at bounding box center [184, 188] width 15 height 9
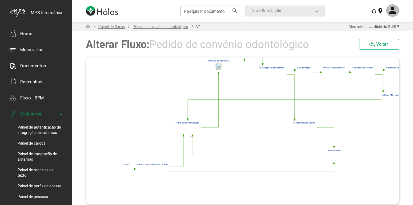
drag, startPoint x: 277, startPoint y: 117, endPoint x: 276, endPoint y: 114, distance: 3.7
click at [277, 104] on icon "%0 15441cdc-71a9-45fa-a72c-51f1edbc0295 Início ca2dc1ea-fe7b-477e-bb80-aecd4908…" at bounding box center [242, 130] width 313 height 147
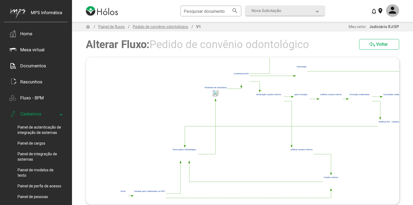
drag, startPoint x: 276, startPoint y: 114, endPoint x: 274, endPoint y: 133, distance: 18.7
click at [274, 132] on polygon at bounding box center [291, 119] width 347 height 167
click at [242, 87] on polygon at bounding box center [242, 87] width 2 height 2
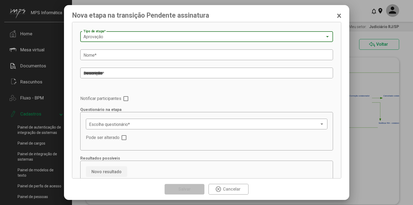
click at [185, 37] on div "Aprovação" at bounding box center [204, 36] width 242 height 5
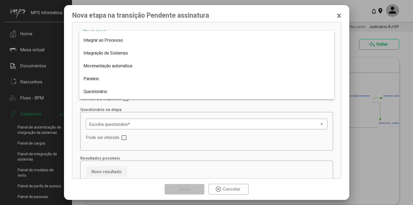
scroll to position [98, 0]
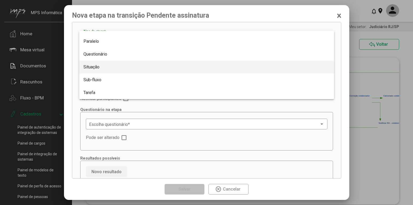
click at [138, 71] on span "Situação" at bounding box center [206, 67] width 246 height 13
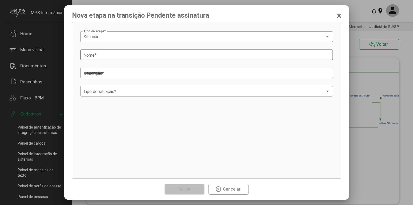
click at [166, 55] on input "Nome *" at bounding box center [206, 55] width 246 height 5
type input "*********"
click at [164, 75] on textarea "Descrição *" at bounding box center [206, 73] width 246 height 6
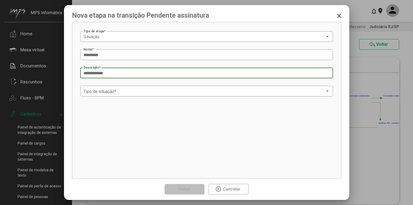
paste textarea "**********"
type textarea "**********"
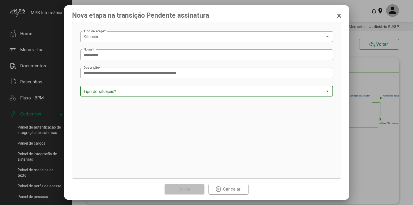
click at [161, 91] on span at bounding box center [204, 91] width 242 height 5
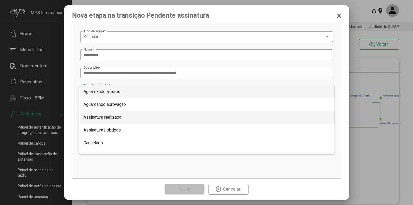
click at [135, 115] on span "Assinatura realizada" at bounding box center [206, 117] width 246 height 13
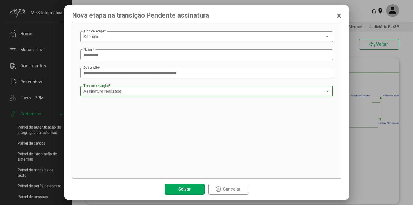
click at [187, 187] on span "Salvar" at bounding box center [184, 188] width 12 height 5
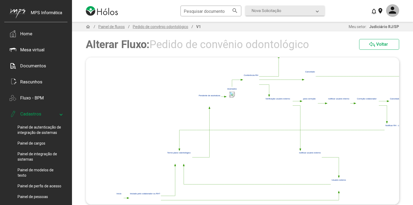
drag, startPoint x: 270, startPoint y: 139, endPoint x: 271, endPoint y: 147, distance: 8.3
click at [271, 147] on icon "%0 15441cdc-71a9-45fa-a72c-51f1edbc0295 Início ca2dc1ea-fe7b-477e-bb80-aecd4908…" at bounding box center [242, 130] width 313 height 147
click at [271, 147] on polygon at bounding box center [292, 123] width 356 height 163
click at [225, 97] on polygon at bounding box center [225, 97] width 2 height 2
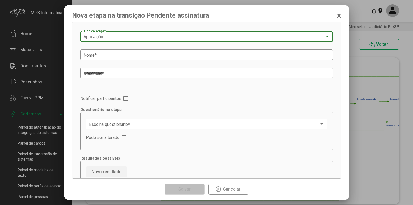
click at [164, 37] on div "Aprovação" at bounding box center [204, 36] width 242 height 5
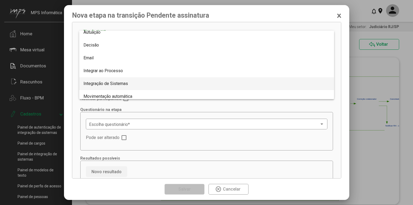
scroll to position [61, 0]
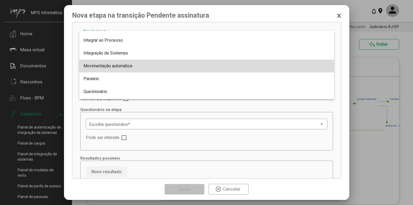
click at [140, 68] on span "Movimentação automática" at bounding box center [206, 65] width 246 height 13
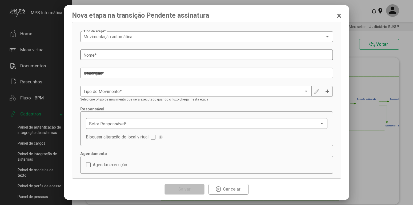
click at [164, 55] on input "Nome *" at bounding box center [206, 55] width 246 height 5
paste input "**********"
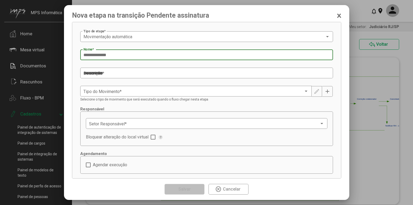
type input "**********"
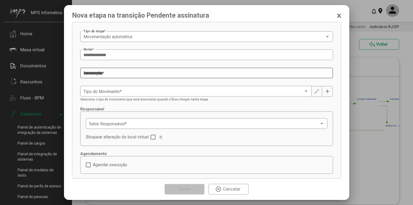
click at [191, 72] on textarea "Descrição *" at bounding box center [206, 73] width 246 height 6
paste textarea "**********"
type textarea "**********"
click at [222, 93] on span at bounding box center [193, 91] width 220 height 5
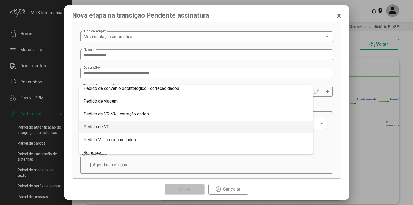
scroll to position [239, 0]
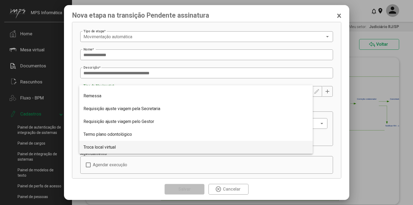
click at [125, 145] on span "Troca local virtual" at bounding box center [195, 147] width 225 height 13
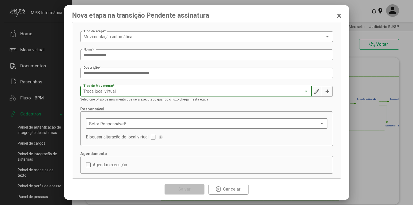
click at [200, 126] on span at bounding box center [204, 123] width 230 height 5
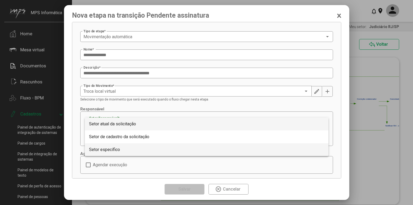
click at [133, 148] on span "Setor específico" at bounding box center [206, 149] width 235 height 13
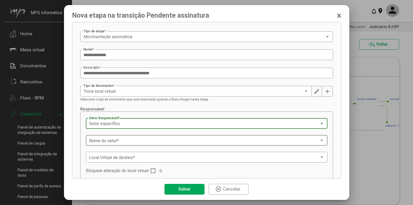
click at [181, 141] on span at bounding box center [204, 140] width 230 height 5
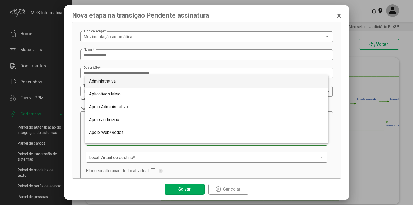
click at [135, 83] on span "Administrativa" at bounding box center [206, 81] width 235 height 13
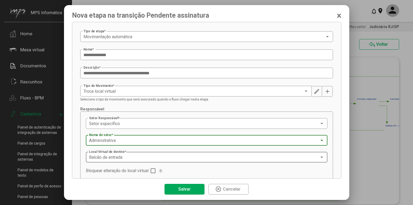
scroll to position [27, 0]
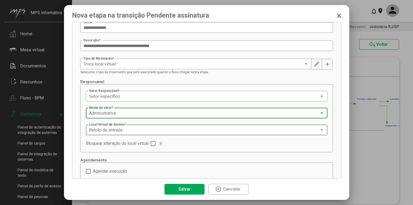
click at [197, 132] on div "Balcão de entrada" at bounding box center [204, 129] width 230 height 5
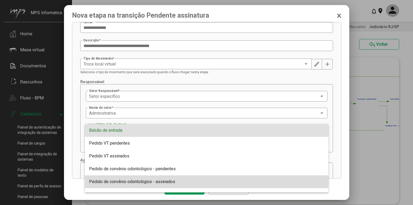
click at [170, 180] on span "Pedido de convênio odontológico - assinados" at bounding box center [132, 181] width 86 height 5
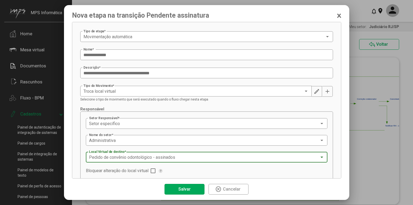
scroll to position [43, 0]
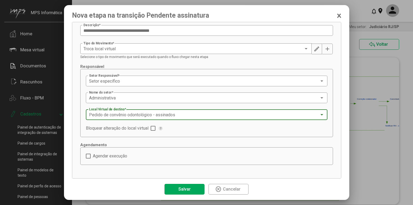
click at [194, 188] on button "Salvar" at bounding box center [185, 188] width 40 height 11
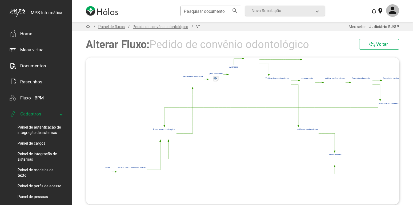
drag, startPoint x: 309, startPoint y: 129, endPoint x: 301, endPoint y: 133, distance: 8.4
click at [301, 131] on icon "%0 15441cdc-71a9-45fa-a72c-51f1edbc0295 Início ca2dc1ea-fe7b-477e-bb80-aecd4908…" at bounding box center [242, 130] width 313 height 147
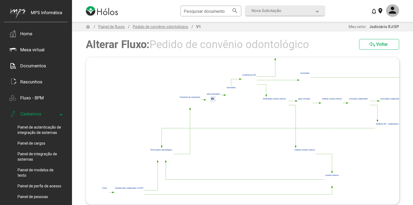
drag, startPoint x: 301, startPoint y: 133, endPoint x: 299, endPoint y: 139, distance: 7.2
click at [299, 139] on polygon at bounding box center [279, 122] width 356 height 154
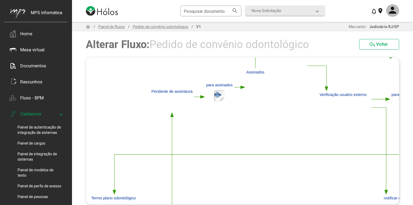
click at [202, 97] on polygon at bounding box center [203, 96] width 4 height 3
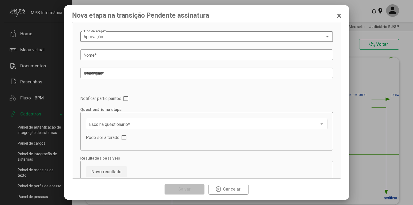
click at [199, 38] on div "Aprovação" at bounding box center [204, 36] width 242 height 5
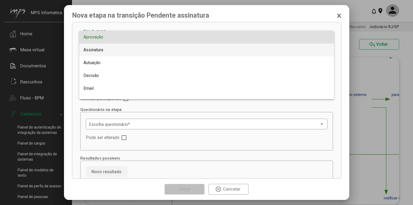
click at [133, 49] on span "Assinatura" at bounding box center [206, 49] width 246 height 13
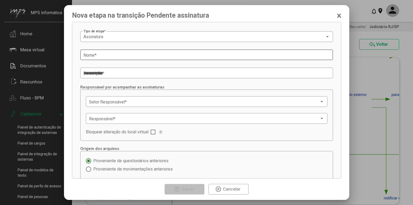
click at [210, 54] on input "Nome *" at bounding box center [206, 55] width 246 height 5
paste input "**********"
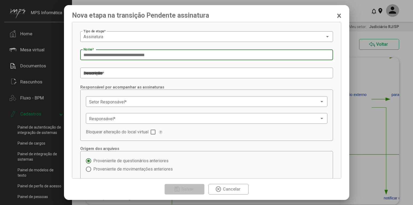
type input "**********"
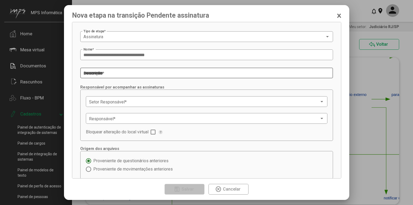
click at [157, 74] on textarea "Descrição *" at bounding box center [206, 73] width 246 height 6
paste textarea "**********"
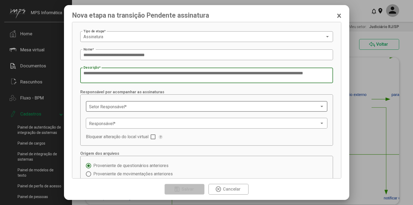
type textarea "**********"
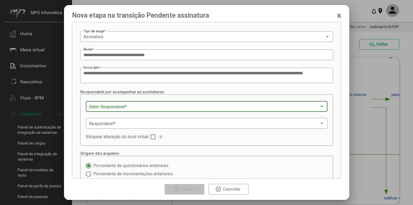
click at [181, 106] on span at bounding box center [204, 106] width 230 height 5
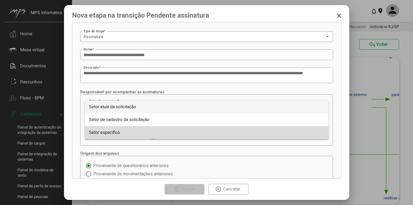
click at [134, 135] on span "Setor específico" at bounding box center [206, 132] width 235 height 13
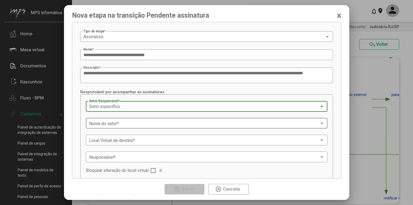
click at [194, 121] on div "Nome do setor *" at bounding box center [206, 123] width 235 height 12
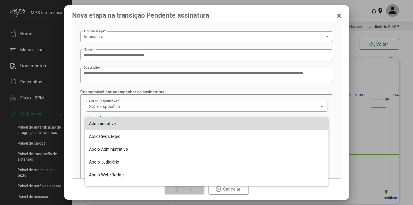
click at [164, 123] on span "Administrativa" at bounding box center [206, 123] width 235 height 13
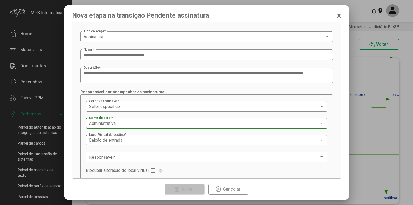
click at [176, 135] on div "Balcão de entrada Local Virtual de destino *" at bounding box center [206, 139] width 235 height 12
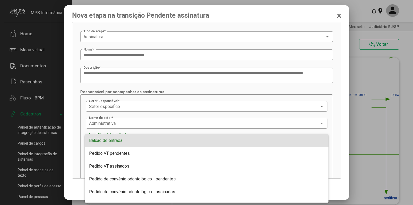
click at [176, 136] on span "Balcão de entrada" at bounding box center [206, 140] width 235 height 13
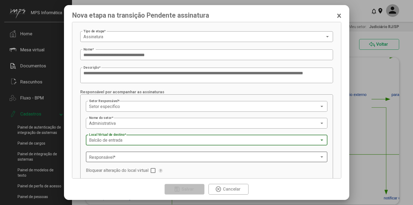
click at [198, 155] on span at bounding box center [204, 156] width 230 height 5
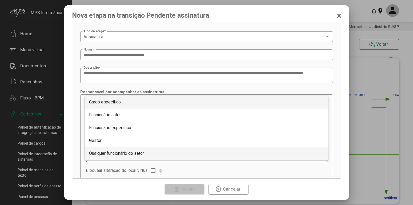
click at [155, 152] on span "Qualquer funcionário do setor" at bounding box center [206, 153] width 235 height 13
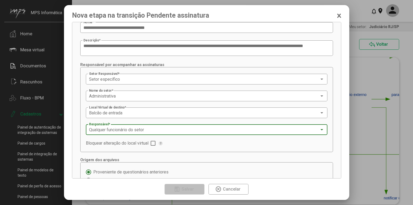
scroll to position [82, 0]
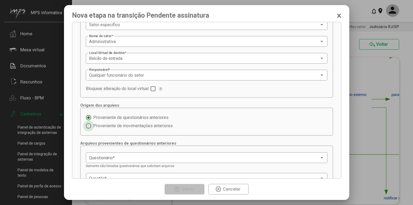
click at [145, 125] on span "Proveniente de movimentações anteriores" at bounding box center [132, 125] width 82 height 5
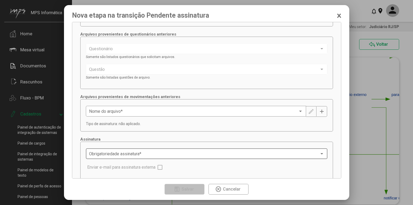
scroll to position [218, 0]
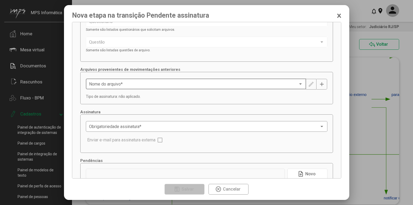
click at [213, 85] on span at bounding box center [193, 84] width 209 height 5
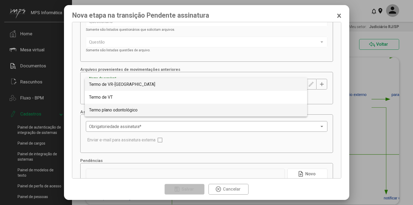
click at [175, 106] on span "Termo plano odontológico" at bounding box center [196, 109] width 214 height 13
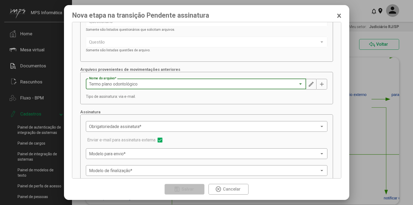
scroll to position [245, 0]
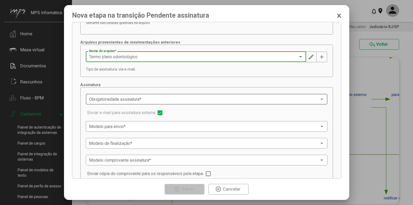
click at [234, 101] on span at bounding box center [204, 99] width 230 height 5
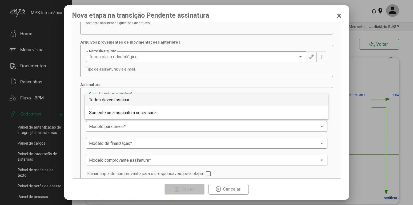
click at [231, 102] on span "Todos devem assinar" at bounding box center [206, 99] width 235 height 13
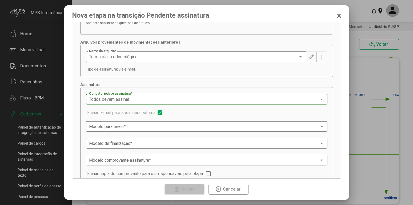
scroll to position [272, 0]
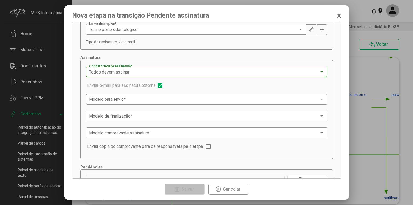
click at [156, 100] on span at bounding box center [204, 99] width 230 height 5
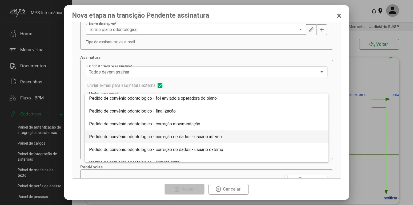
scroll to position [61, 0]
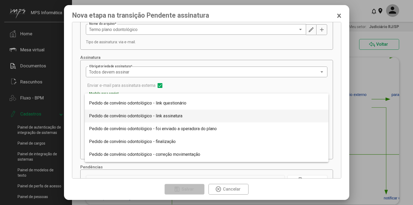
click at [188, 113] on span "Pedido de convênio odontológico - link assinatura" at bounding box center [206, 115] width 235 height 13
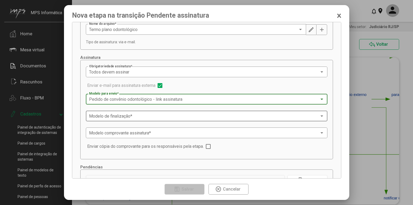
click at [226, 115] on span at bounding box center [204, 116] width 230 height 5
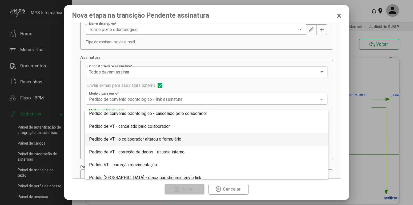
scroll to position [91, 0]
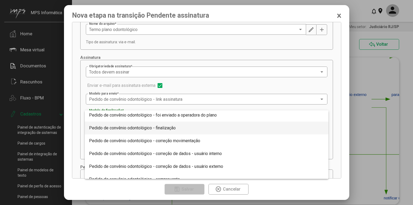
click at [197, 130] on span "Pedido de convênio odontológico - finalização" at bounding box center [206, 127] width 235 height 13
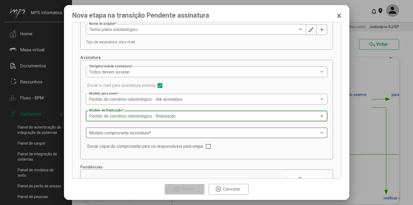
click at [205, 134] on span at bounding box center [204, 132] width 230 height 5
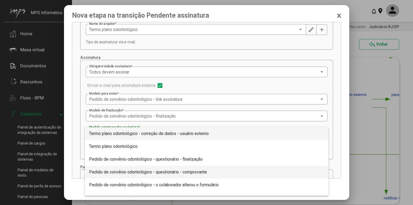
click at [208, 169] on span "Pedido de convênio odontológico - questionário - comprovante" at bounding box center [206, 171] width 235 height 13
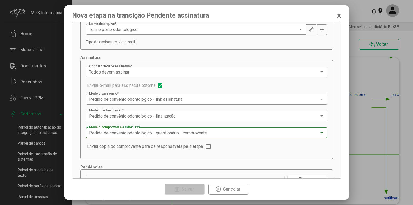
click at [210, 147] on span at bounding box center [208, 146] width 5 height 5
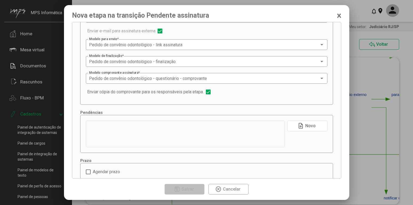
scroll to position [337, 0]
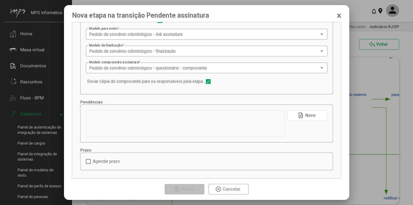
click at [318, 114] on button "note_add Novo" at bounding box center [308, 115] width 40 height 11
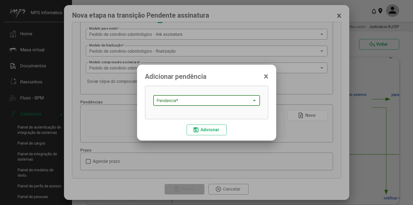
click at [246, 98] on div "Pendencia *" at bounding box center [207, 100] width 100 height 12
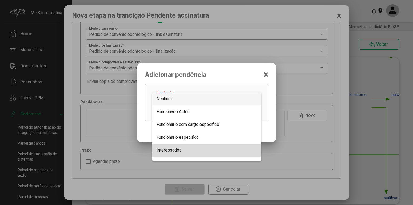
click at [186, 146] on span "Interessados" at bounding box center [207, 149] width 100 height 13
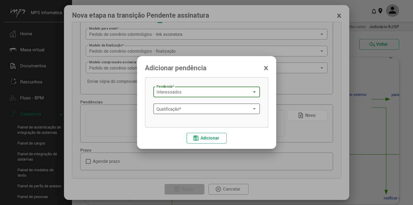
click at [222, 110] on span at bounding box center [204, 108] width 95 height 5
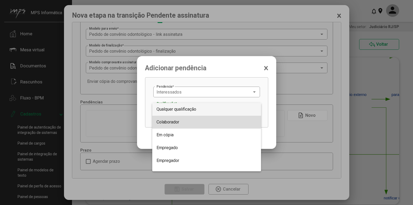
click at [194, 121] on span "Colaborador" at bounding box center [207, 121] width 100 height 13
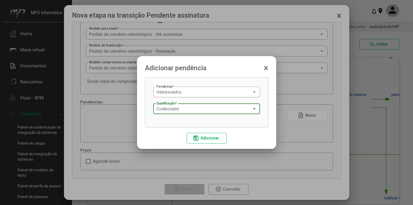
click at [207, 135] on span "save Adicionar" at bounding box center [207, 137] width 28 height 9
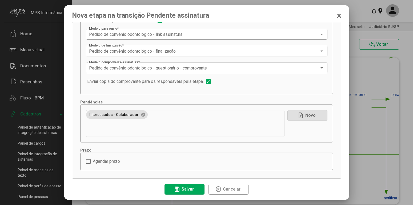
click at [190, 190] on span "Salvar" at bounding box center [188, 188] width 12 height 5
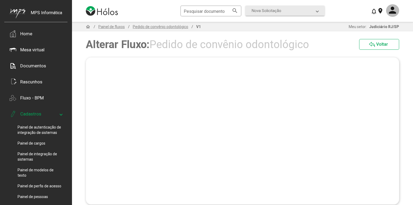
drag, startPoint x: 264, startPoint y: 121, endPoint x: 263, endPoint y: 110, distance: 11.0
click at [263, 110] on icon "%0 15441cdc-71a9-45fa-a72c-51f1edbc0295 Início ca2dc1ea-fe7b-477e-bb80-aecd4908…" at bounding box center [242, 130] width 313 height 147
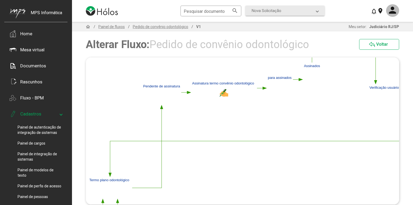
click at [262, 111] on polygon at bounding box center [360, 129] width 722 height 279
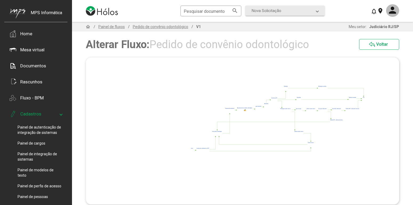
click at [265, 130] on polygon at bounding box center [277, 119] width 175 height 68
drag, startPoint x: 257, startPoint y: 131, endPoint x: 247, endPoint y: 133, distance: 10.2
click at [248, 133] on polygon at bounding box center [264, 121] width 175 height 68
drag, startPoint x: 247, startPoint y: 133, endPoint x: 223, endPoint y: 133, distance: 24.0
click at [238, 133] on polygon at bounding box center [264, 121] width 175 height 68
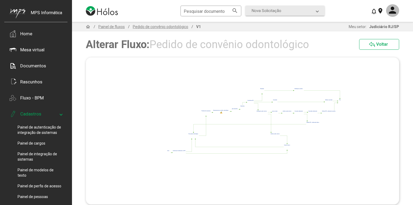
click at [157, 29] on div "home / Painel de fluxos / Pedido de convênio odontológico / V1" at bounding box center [143, 26] width 116 height 6
click at [163, 27] on span "Pedido de convênio odontológico" at bounding box center [161, 27] width 62 height 4
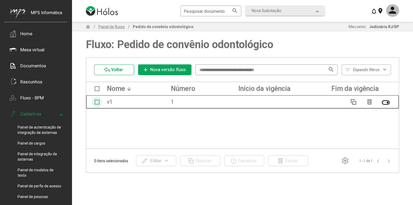
click at [95, 103] on span at bounding box center [97, 101] width 5 height 5
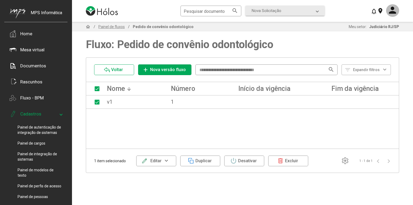
click at [170, 164] on div "edit Editar expand_more" at bounding box center [156, 161] width 30 height 10
click at [166, 183] on button "Alterar fluxograma" at bounding box center [156, 187] width 41 height 13
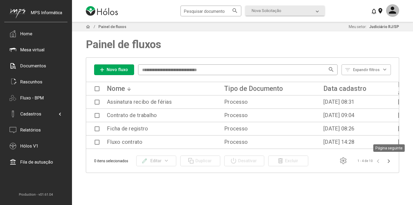
click at [390, 160] on icon "Página seguinte" at bounding box center [388, 160] width 7 height 7
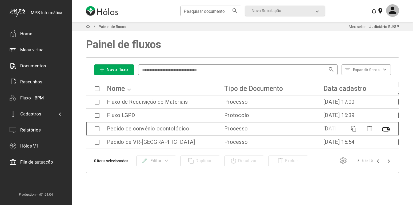
click at [99, 128] on span at bounding box center [97, 128] width 5 height 5
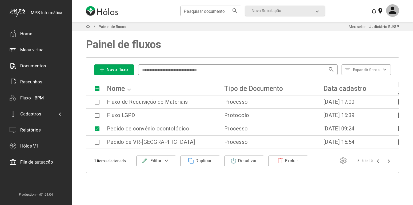
click at [173, 158] on button "edit Editar expand_more" at bounding box center [156, 160] width 40 height 11
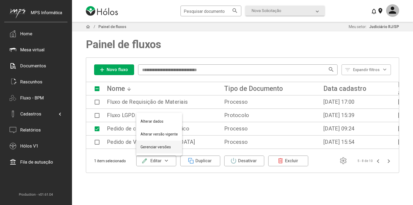
click at [164, 146] on button "Gerenciar versões" at bounding box center [159, 146] width 46 height 13
